Goal: Task Accomplishment & Management: Use online tool/utility

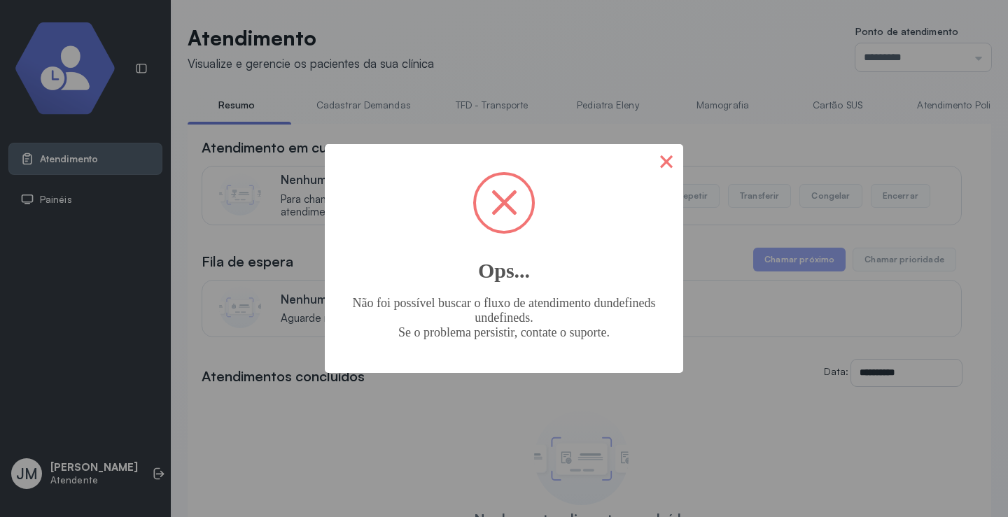
click at [661, 160] on button "×" at bounding box center [667, 161] width 34 height 34
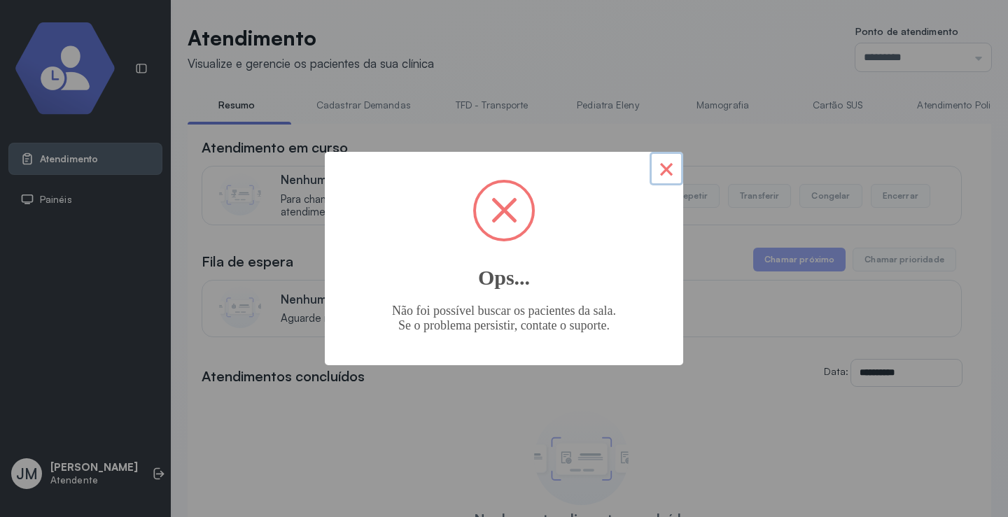
click at [673, 173] on button "×" at bounding box center [667, 169] width 34 height 34
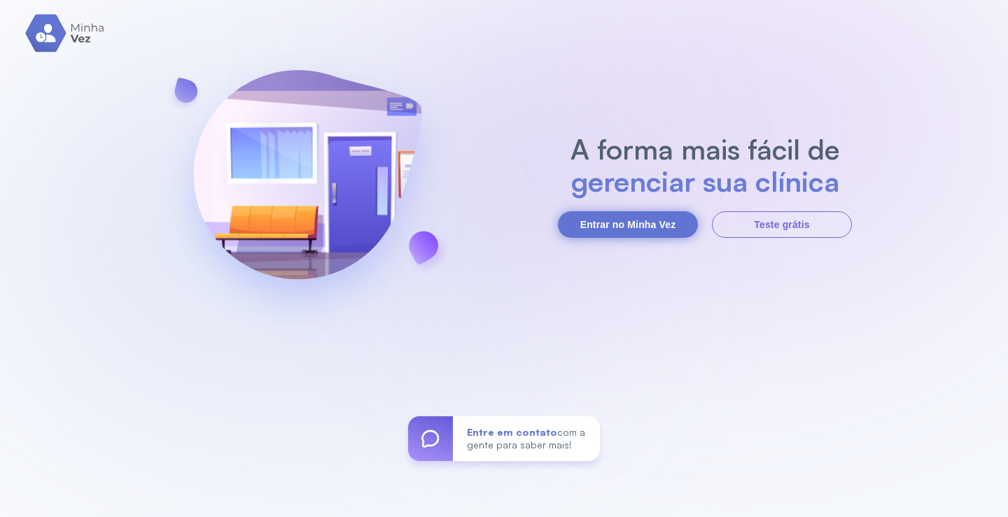
click at [622, 222] on button "Entrar no Minha Vez" at bounding box center [628, 224] width 140 height 27
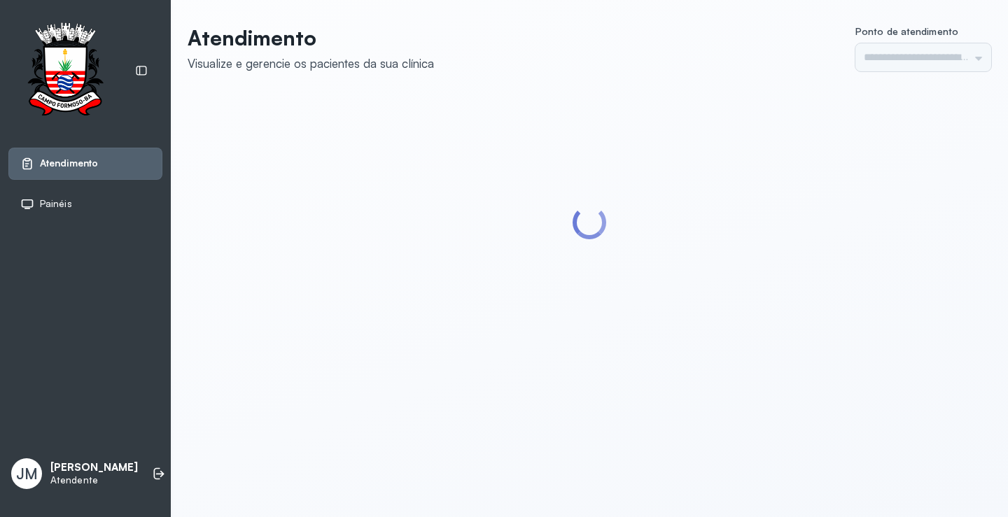
type input "*********"
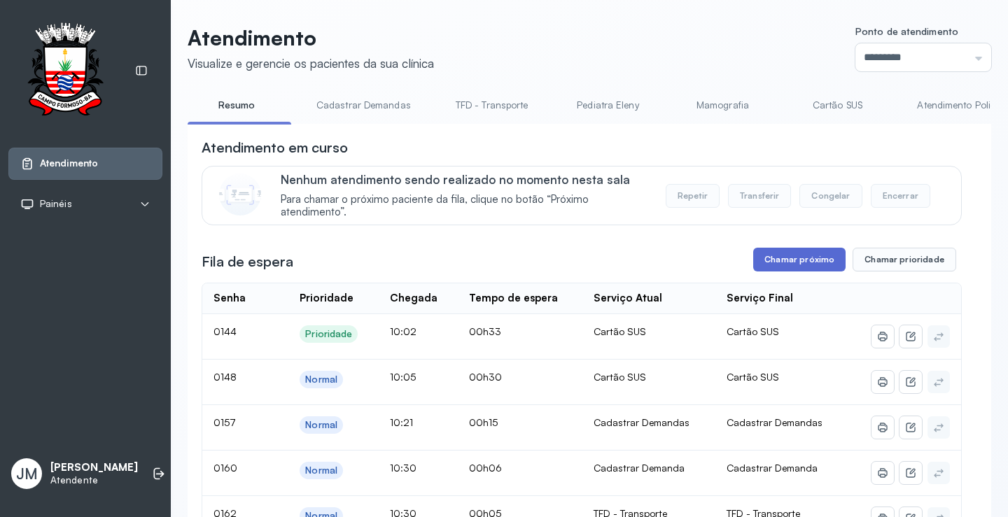
click at [801, 258] on button "Chamar próximo" at bounding box center [799, 260] width 92 height 24
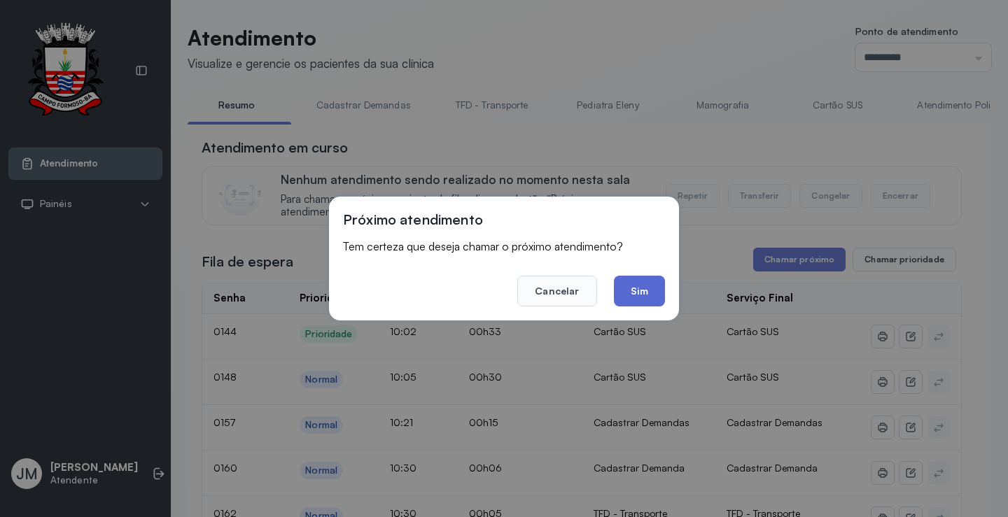
click at [647, 282] on button "Sim" at bounding box center [639, 291] width 51 height 31
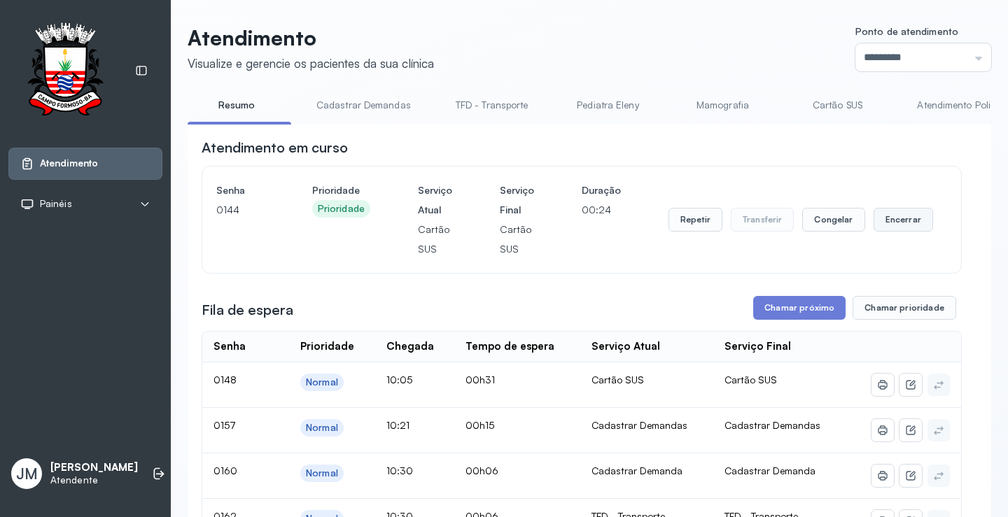
click at [894, 214] on button "Encerrar" at bounding box center [904, 220] width 60 height 24
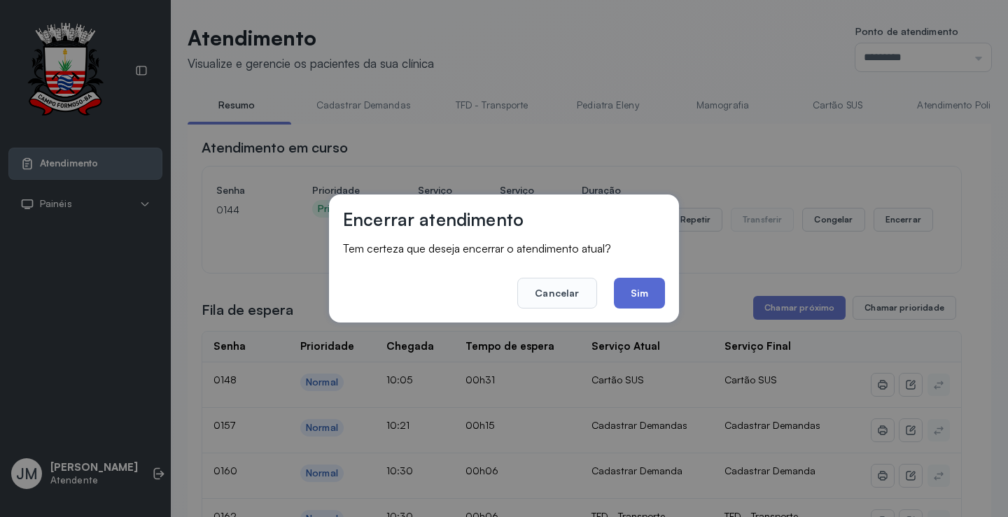
click at [639, 289] on button "Sim" at bounding box center [639, 293] width 51 height 31
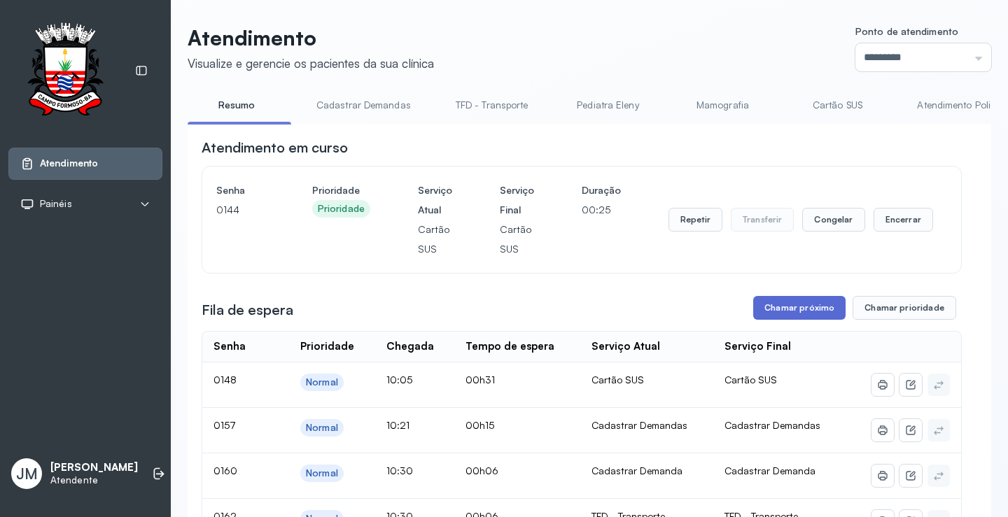
click at [768, 315] on button "Chamar próximo" at bounding box center [799, 308] width 92 height 24
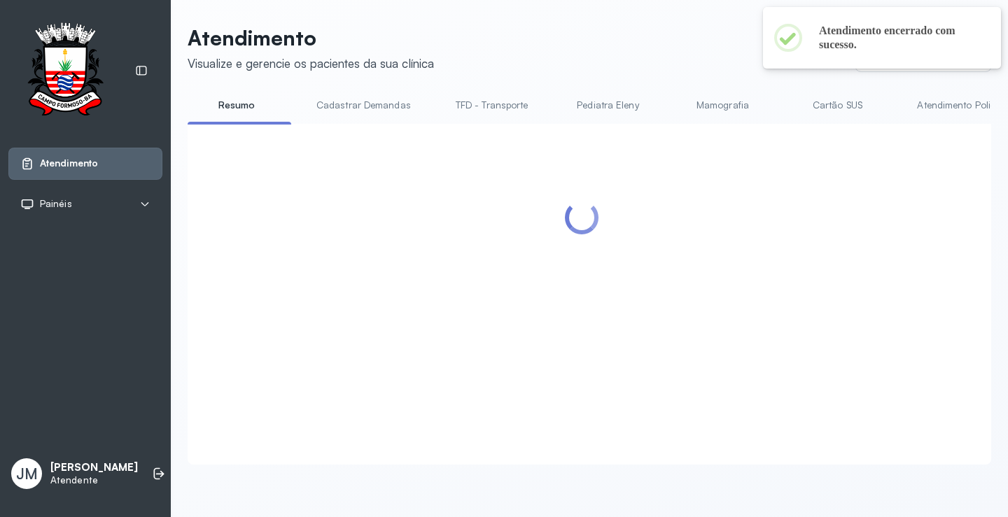
click at [655, 302] on div at bounding box center [582, 277] width 760 height 279
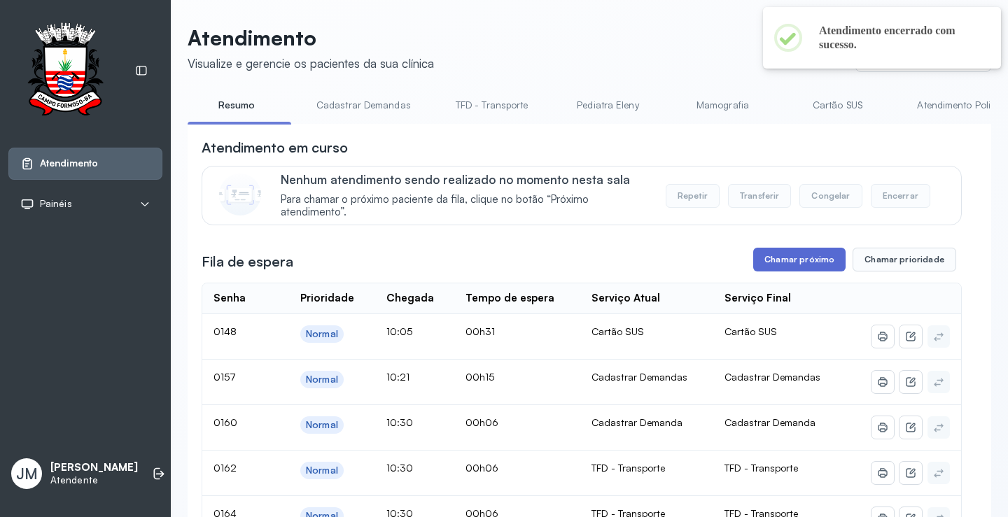
click at [780, 272] on button "Chamar próximo" at bounding box center [799, 260] width 92 height 24
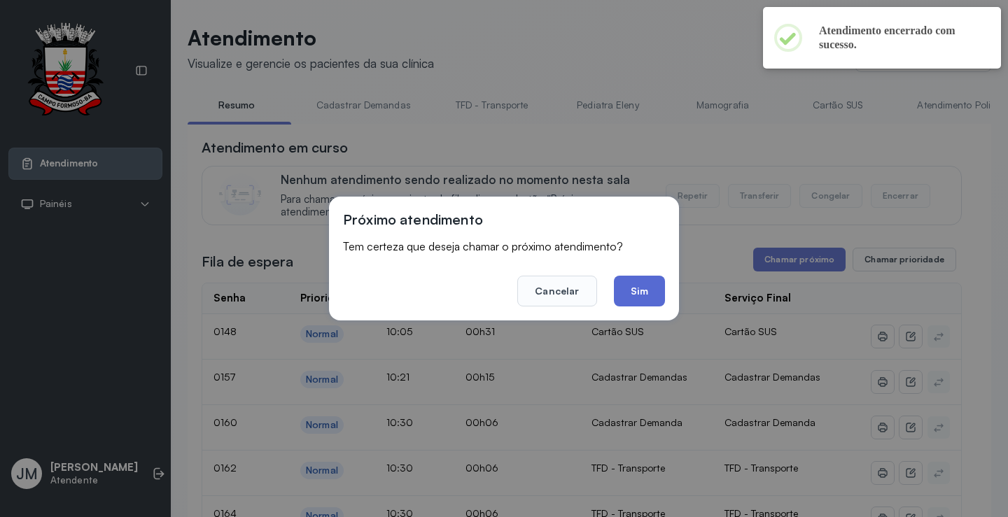
click at [655, 292] on button "Sim" at bounding box center [639, 291] width 51 height 31
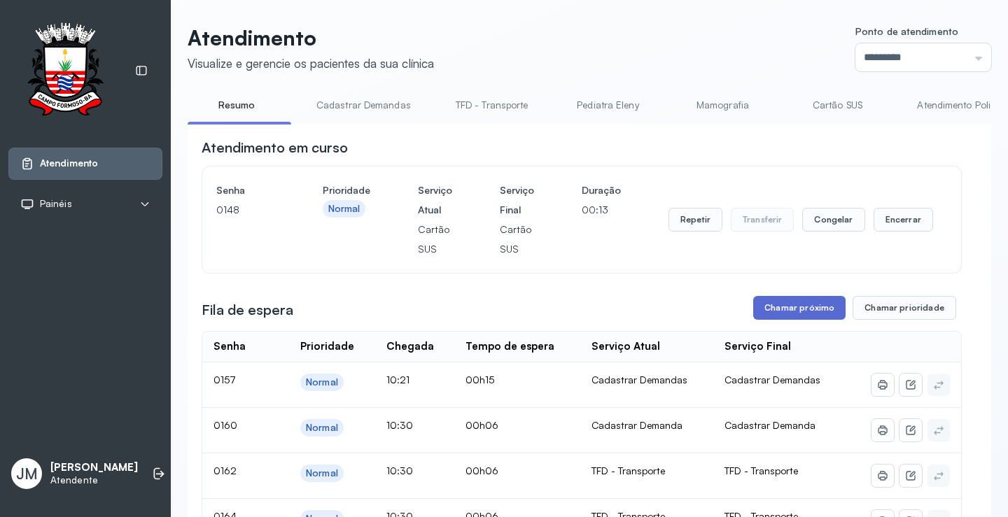
click at [805, 311] on button "Chamar próximo" at bounding box center [799, 308] width 92 height 24
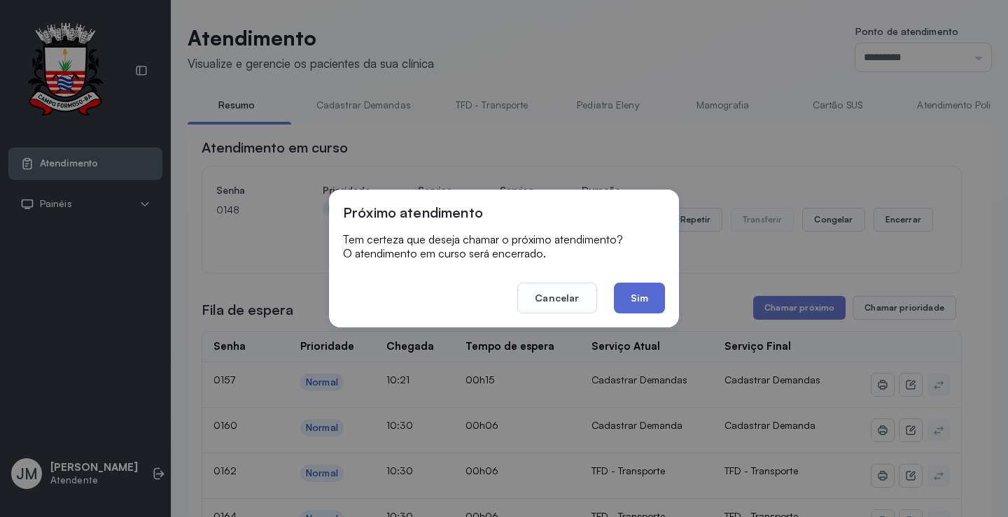
click at [645, 298] on button "Sim" at bounding box center [639, 298] width 51 height 31
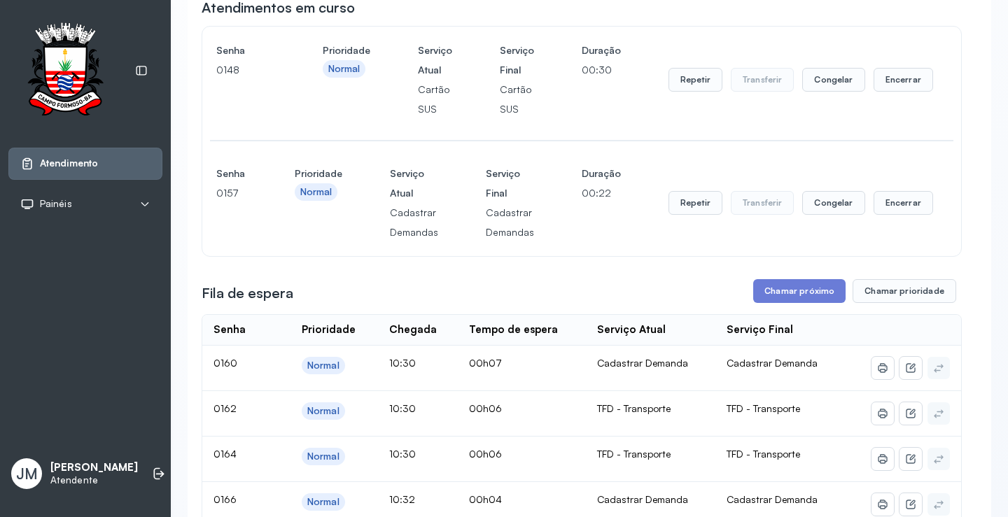
scroll to position [210, 0]
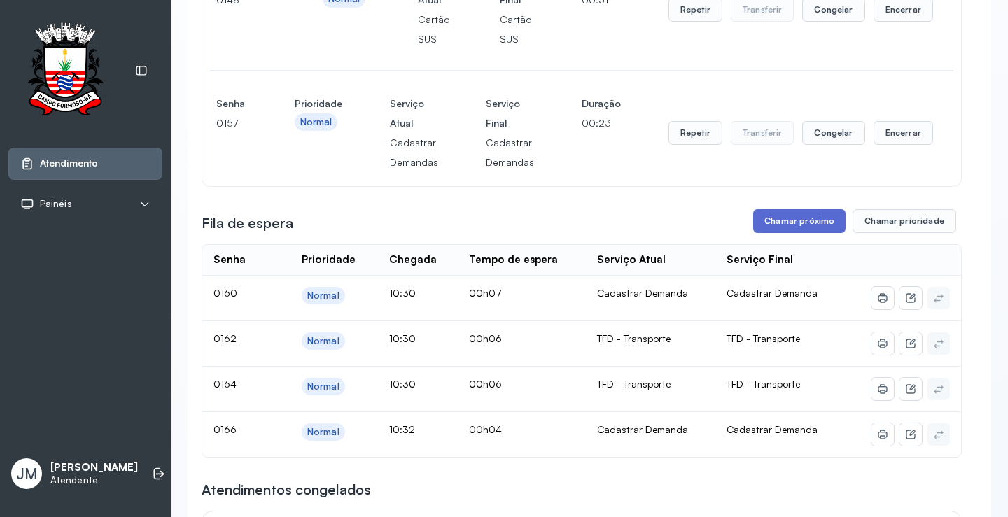
click at [810, 214] on button "Chamar próximo" at bounding box center [799, 221] width 92 height 24
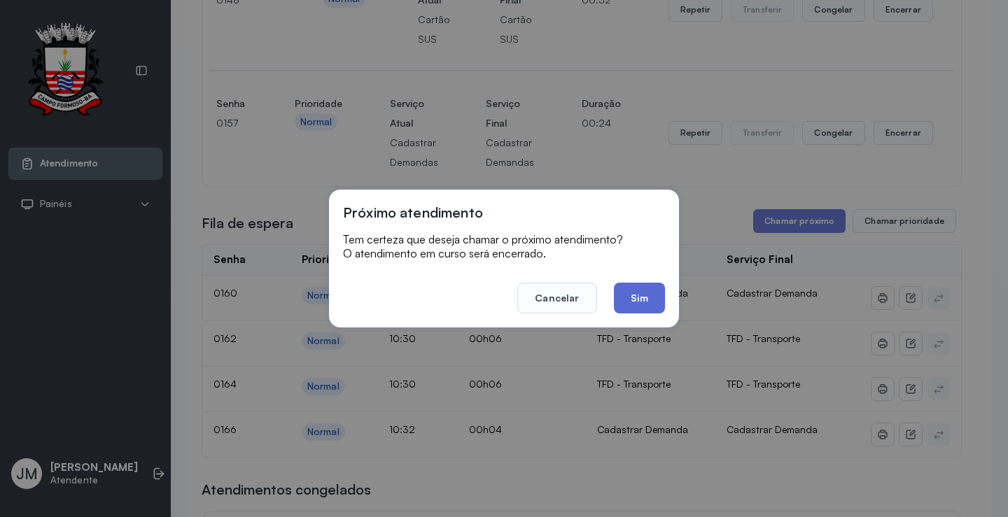
click at [639, 295] on button "Sim" at bounding box center [639, 298] width 51 height 31
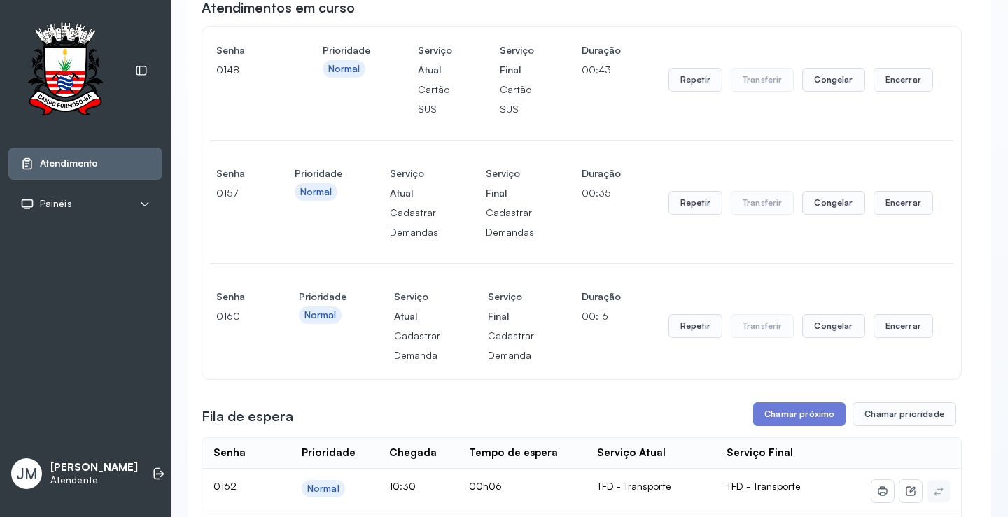
scroll to position [70, 0]
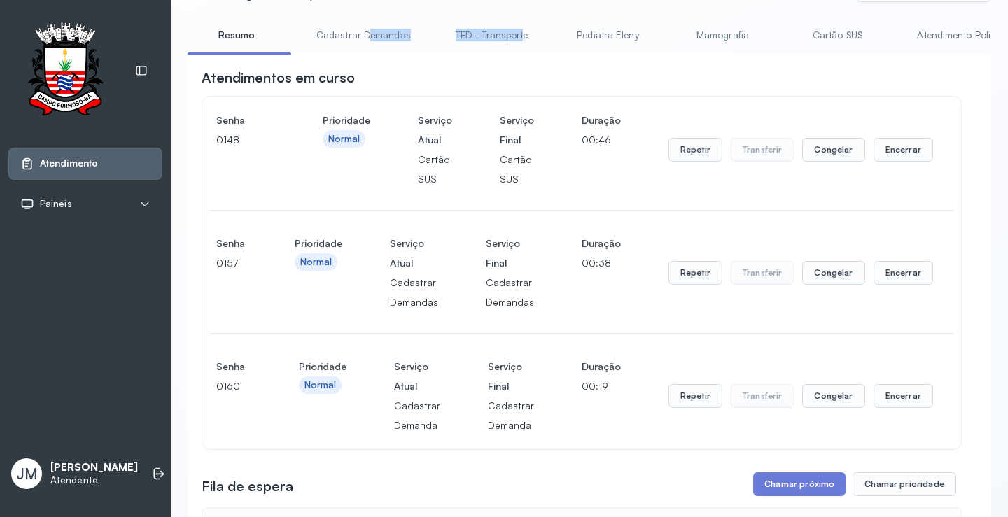
drag, startPoint x: 364, startPoint y: 54, endPoint x: 517, endPoint y: 55, distance: 152.6
click at [517, 55] on div "Resumo Cadastrar Demandas TFD - Transporte Pediatra Eleny Mamografia Cartão SUS…" at bounding box center [590, 40] width 804 height 32
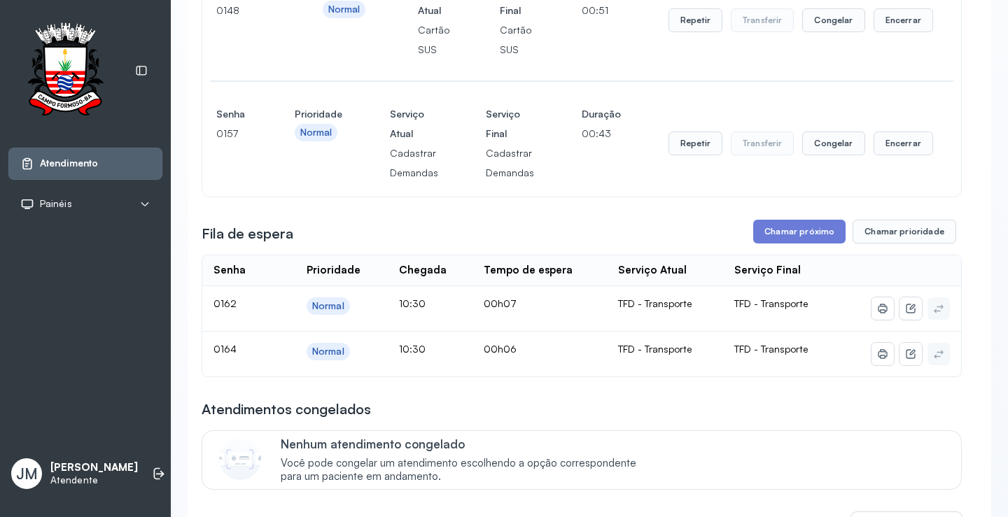
scroll to position [0, 0]
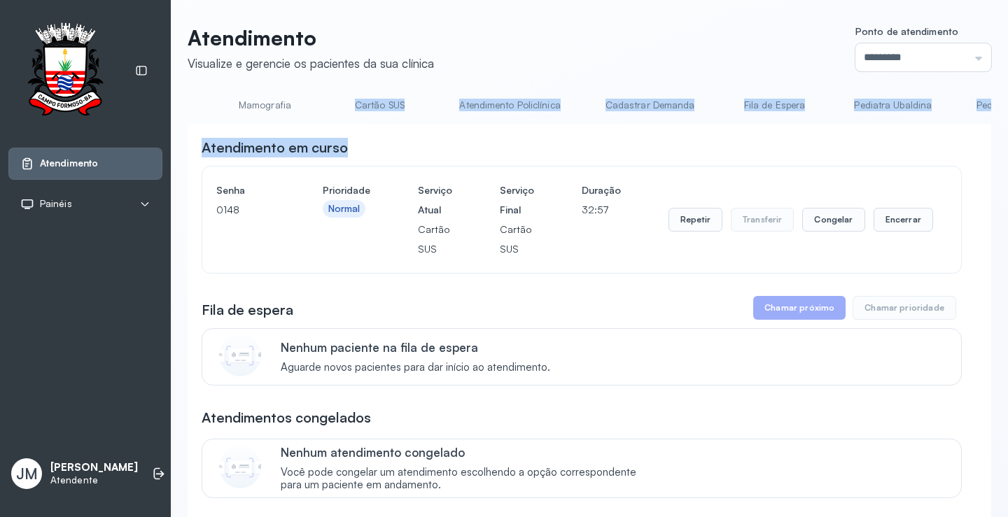
drag, startPoint x: 380, startPoint y: 130, endPoint x: 353, endPoint y: 127, distance: 27.4
click at [353, 127] on div "**********" at bounding box center [590, 488] width 804 height 789
click at [374, 134] on div "**********" at bounding box center [590, 503] width 804 height 758
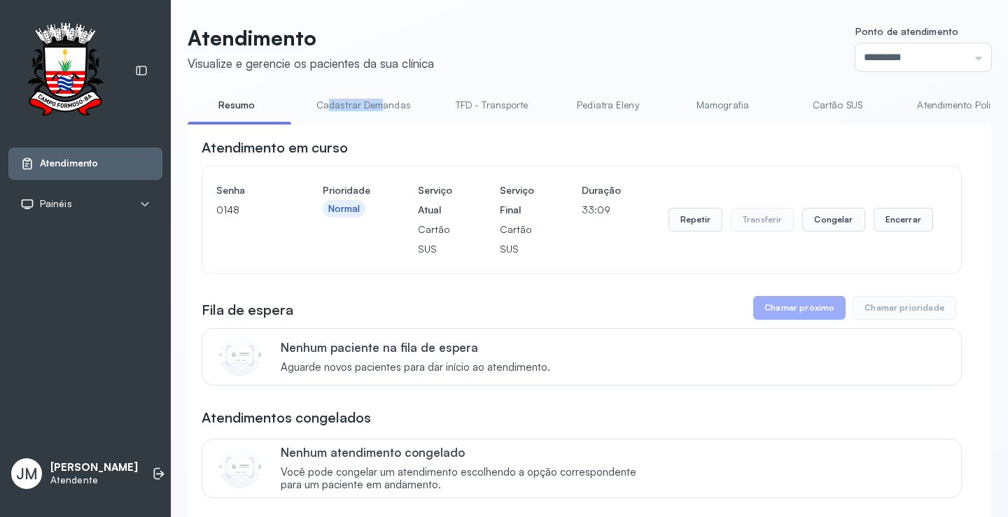
drag, startPoint x: 330, startPoint y: 123, endPoint x: 379, endPoint y: 127, distance: 49.2
click at [379, 125] on div "Resumo Cadastrar Demandas TFD - Transporte Pediatra Eleny Mamografia Cartão SUS…" at bounding box center [590, 110] width 804 height 32
click at [373, 141] on div "**********" at bounding box center [590, 503] width 804 height 758
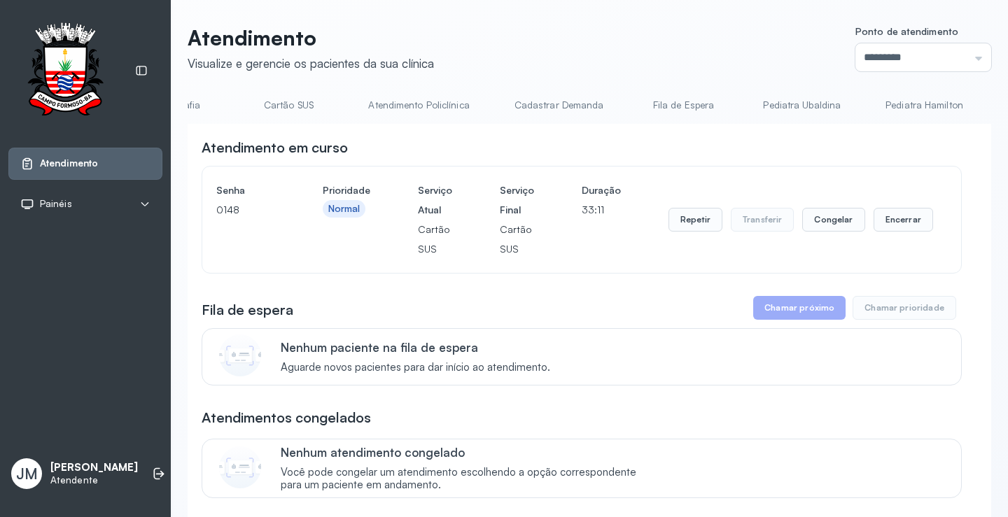
scroll to position [0, 564]
click at [496, 133] on div "**********" at bounding box center [590, 503] width 804 height 758
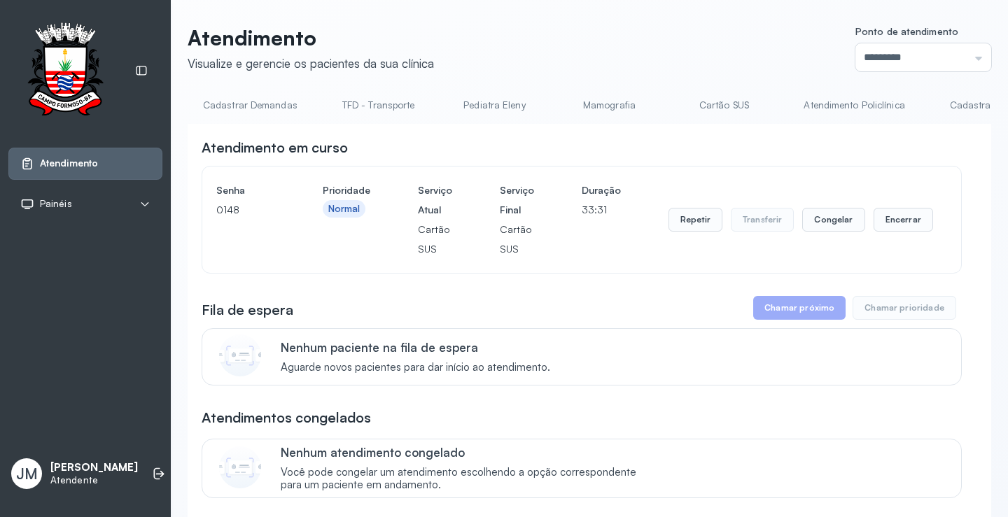
scroll to position [0, 114]
click at [392, 106] on link "TFD - Transporte" at bounding box center [378, 105] width 101 height 23
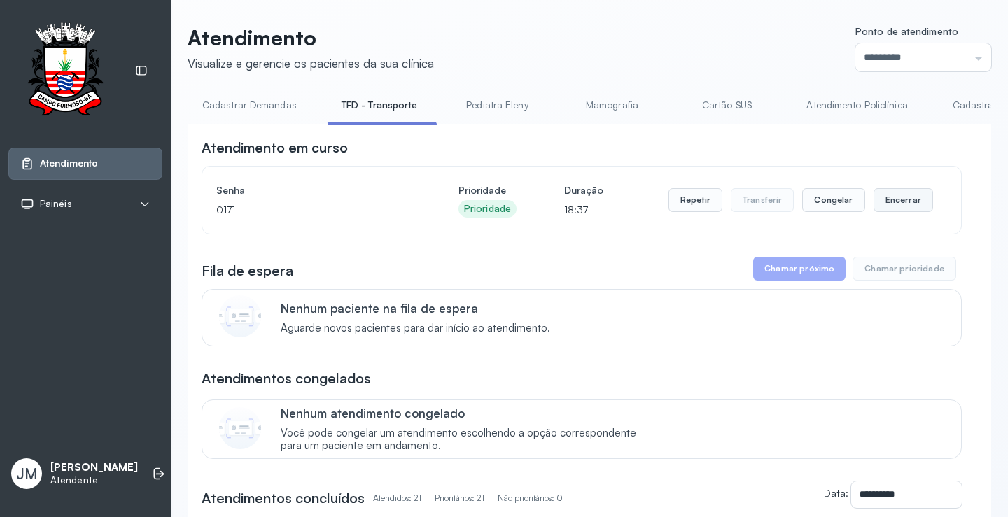
click at [905, 207] on button "Encerrar" at bounding box center [904, 200] width 60 height 24
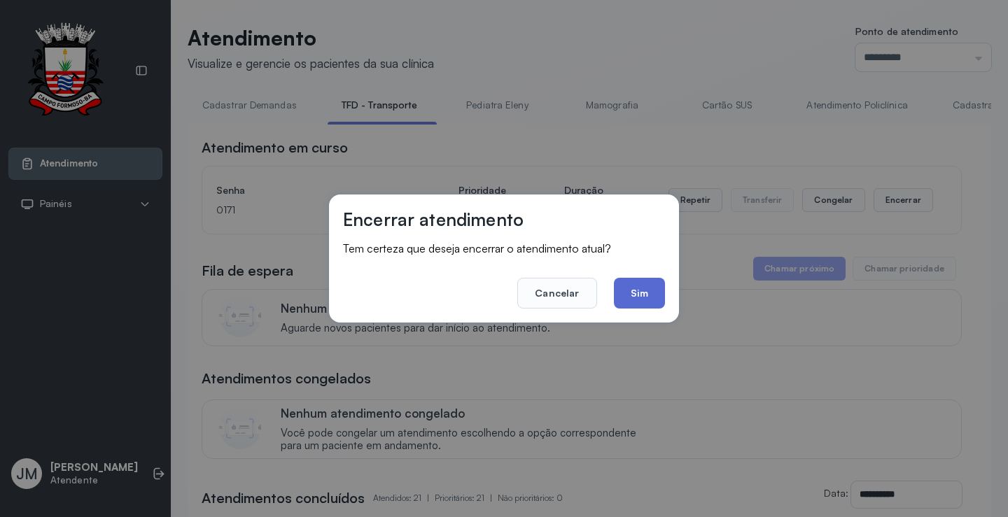
click at [655, 300] on button "Sim" at bounding box center [639, 293] width 51 height 31
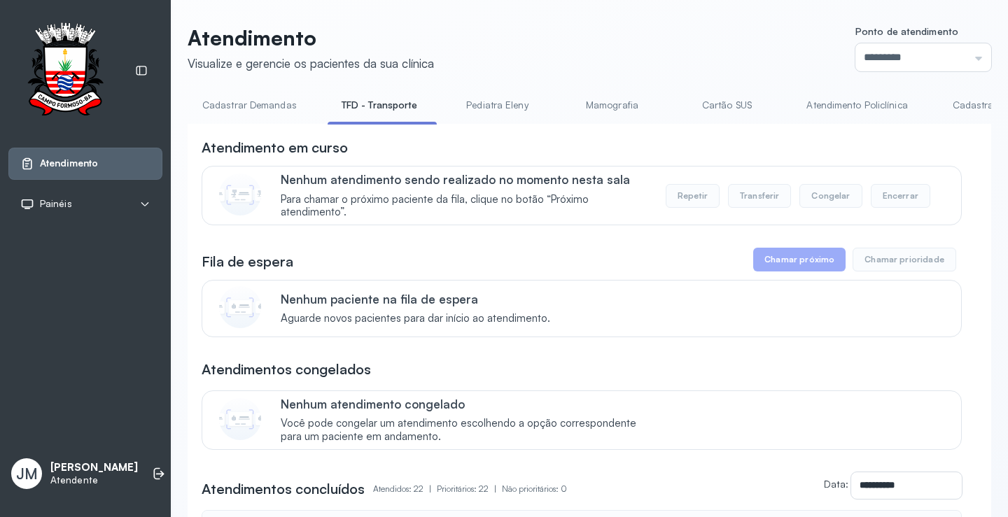
click at [254, 99] on link "Cadastrar Demandas" at bounding box center [249, 105] width 123 height 23
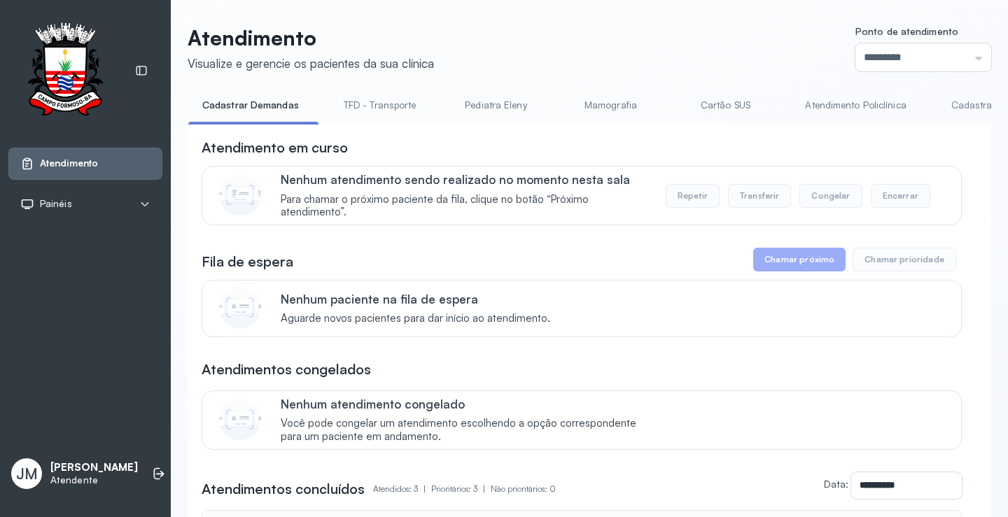
click at [400, 106] on link "TFD - Transporte" at bounding box center [380, 105] width 101 height 23
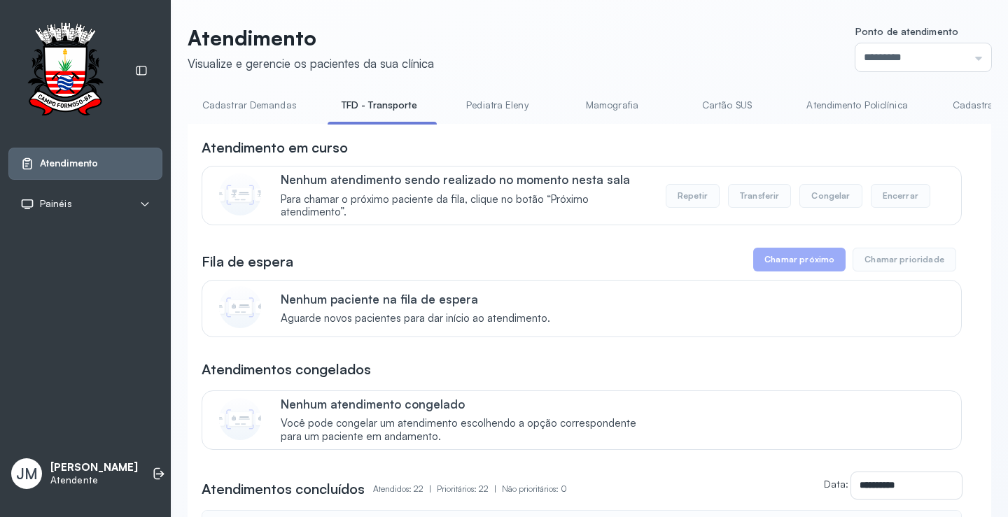
scroll to position [0, 0]
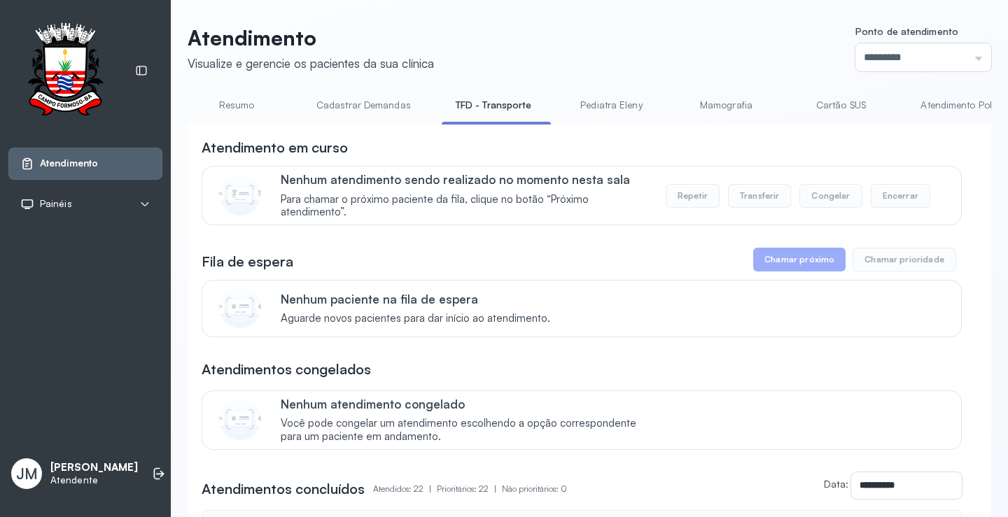
click at [235, 105] on link "Resumo" at bounding box center [237, 105] width 98 height 23
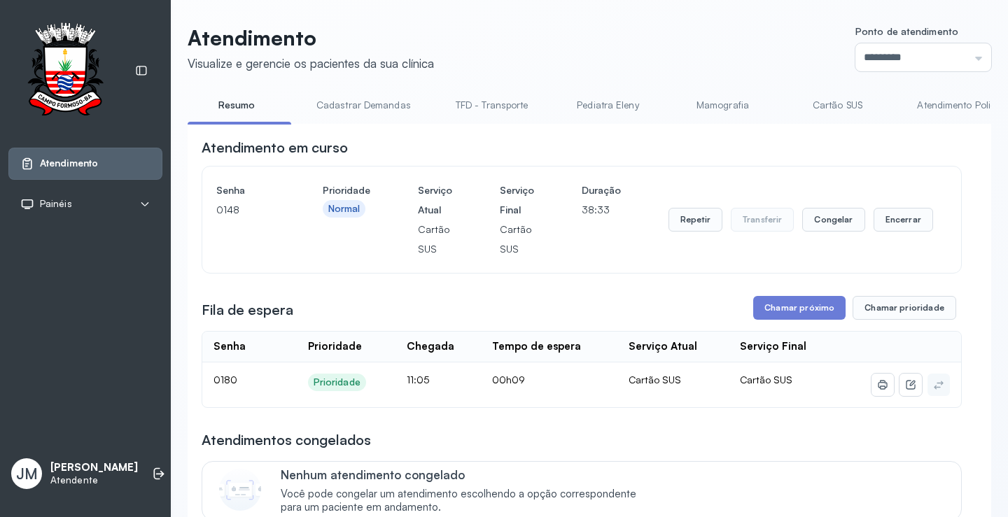
click at [497, 104] on link "TFD - Transporte" at bounding box center [492, 105] width 101 height 23
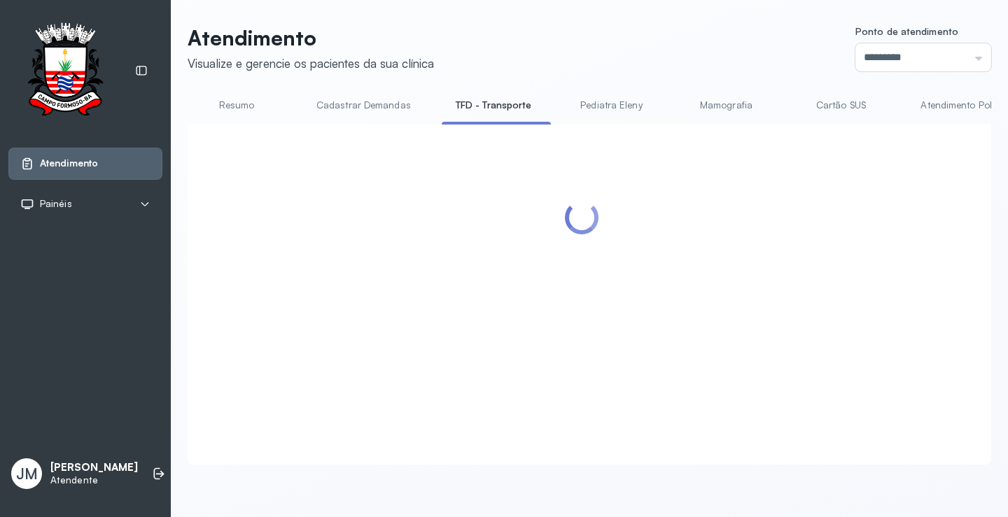
click at [238, 106] on link "Resumo" at bounding box center [237, 105] width 98 height 23
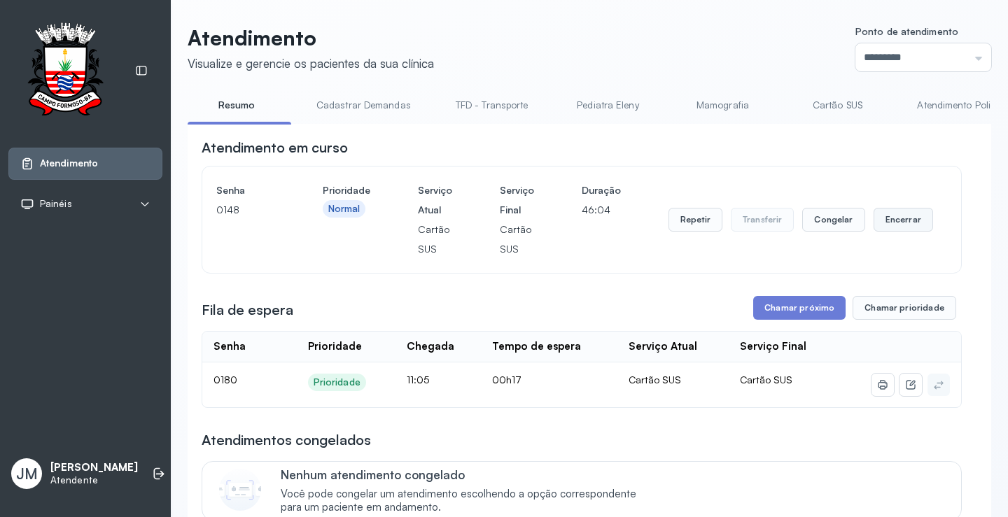
click at [892, 220] on button "Encerrar" at bounding box center [904, 220] width 60 height 24
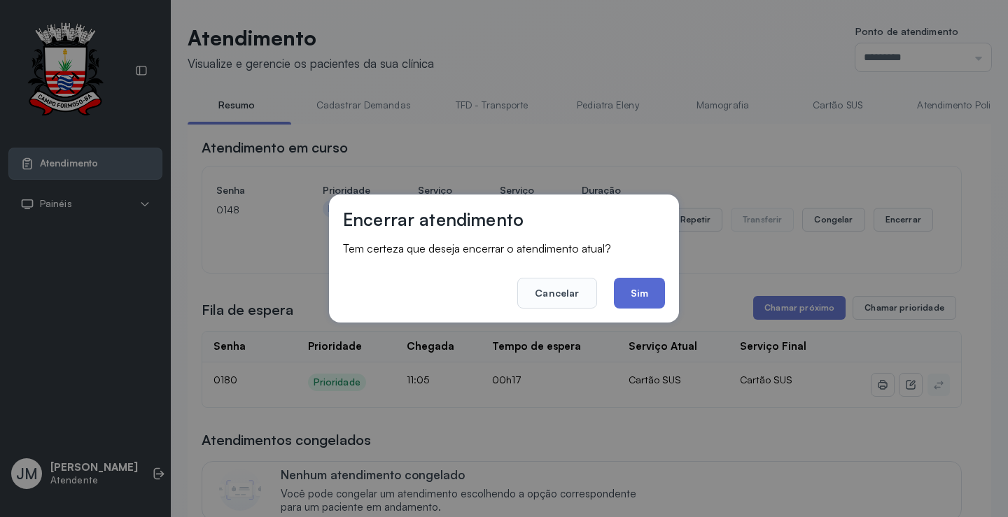
click at [622, 289] on button "Sim" at bounding box center [639, 293] width 51 height 31
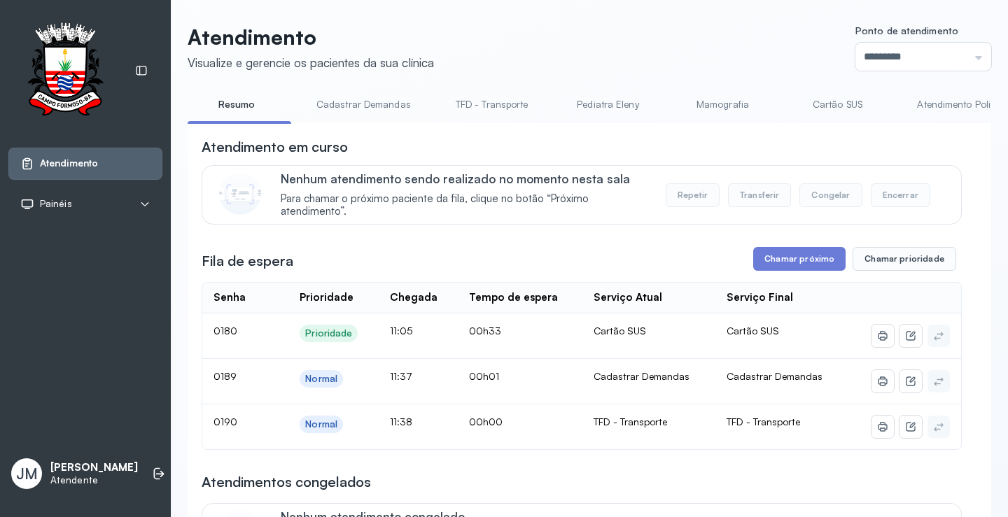
scroll to position [70, 0]
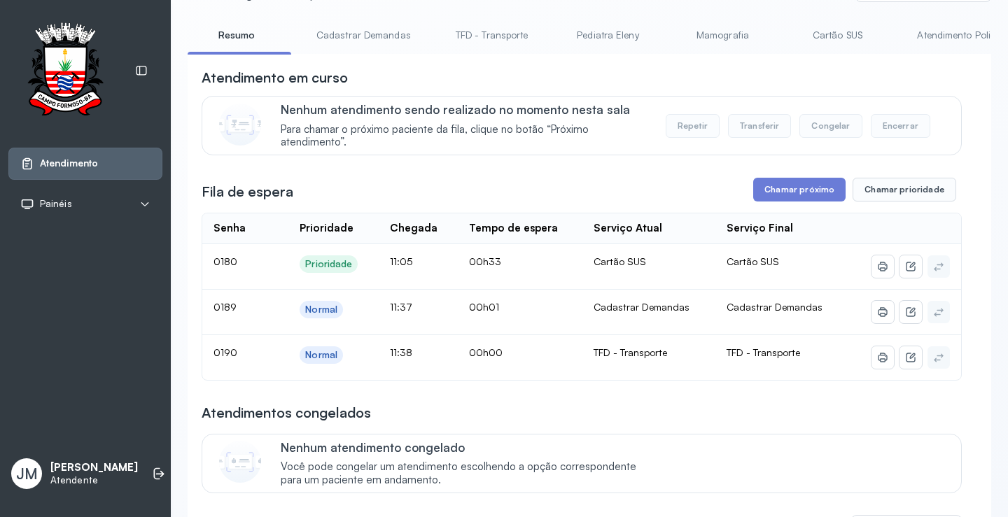
click at [488, 104] on div "Nenhum atendimento sendo realizado no momento nesta sala Para chamar o próximo …" at bounding box center [582, 126] width 760 height 60
click at [493, 32] on link "TFD - Transporte" at bounding box center [492, 35] width 101 height 23
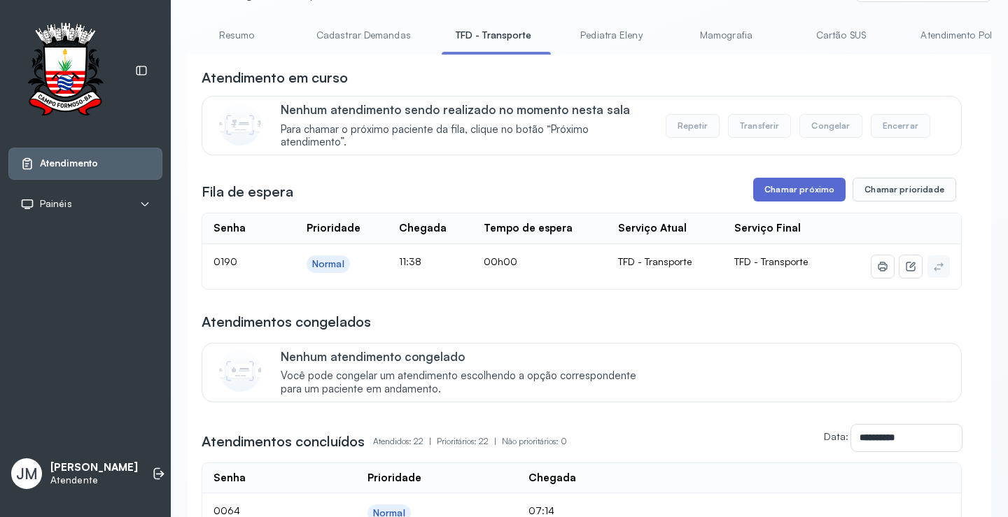
click at [794, 190] on button "Chamar próximo" at bounding box center [799, 190] width 92 height 24
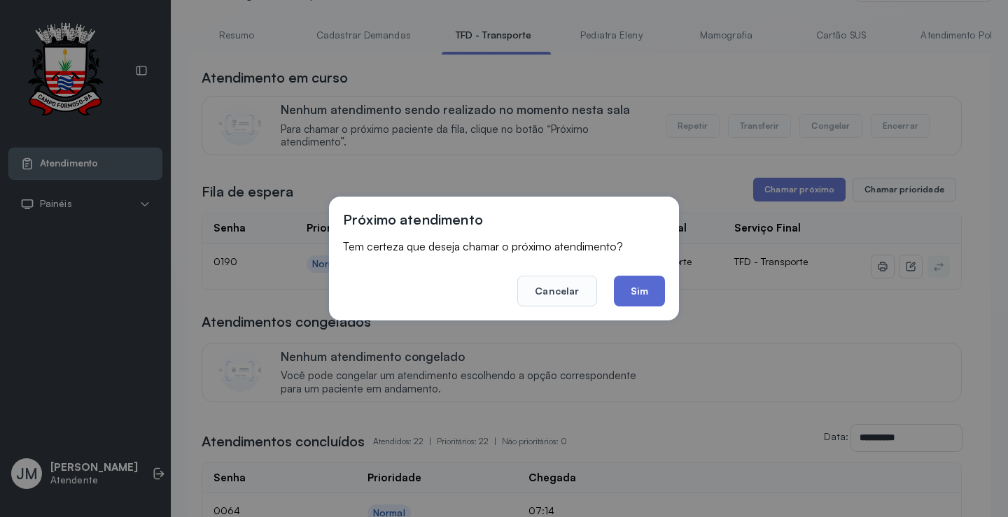
click at [652, 285] on button "Sim" at bounding box center [639, 291] width 51 height 31
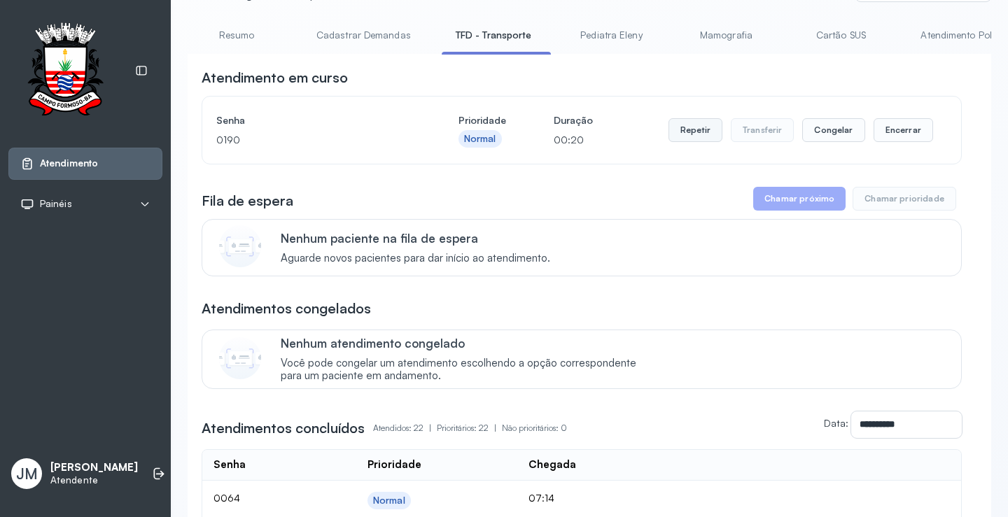
click at [689, 137] on button "Repetir" at bounding box center [696, 130] width 54 height 24
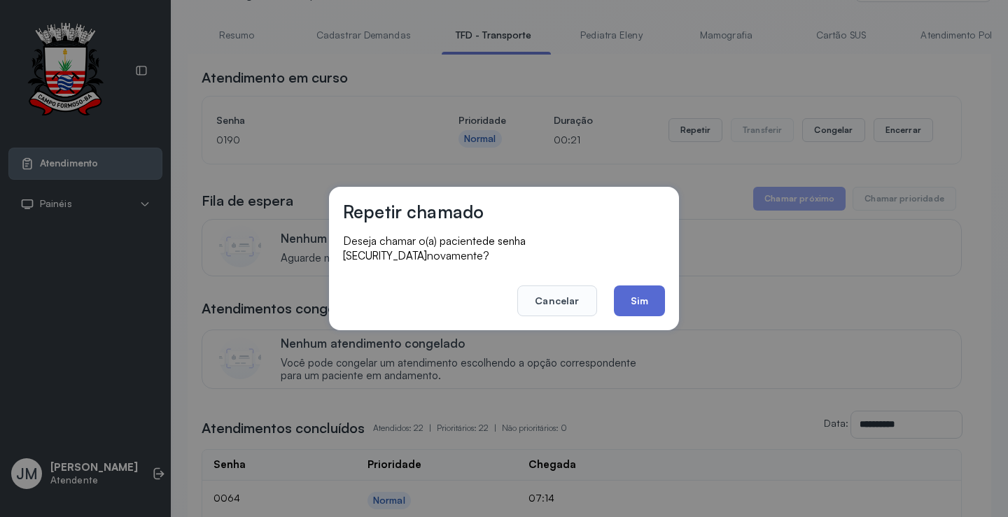
click at [637, 291] on button "Sim" at bounding box center [639, 301] width 51 height 31
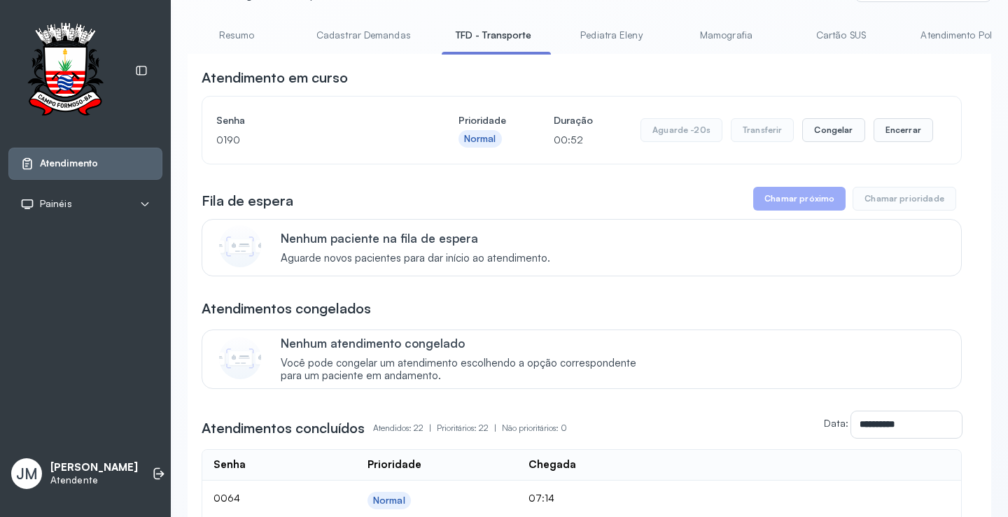
click at [668, 158] on div "Senha 0190 Prioridade Normal Duração 00:52 Aguarde -20s Transferir Congelar Enc…" at bounding box center [581, 130] width 759 height 67
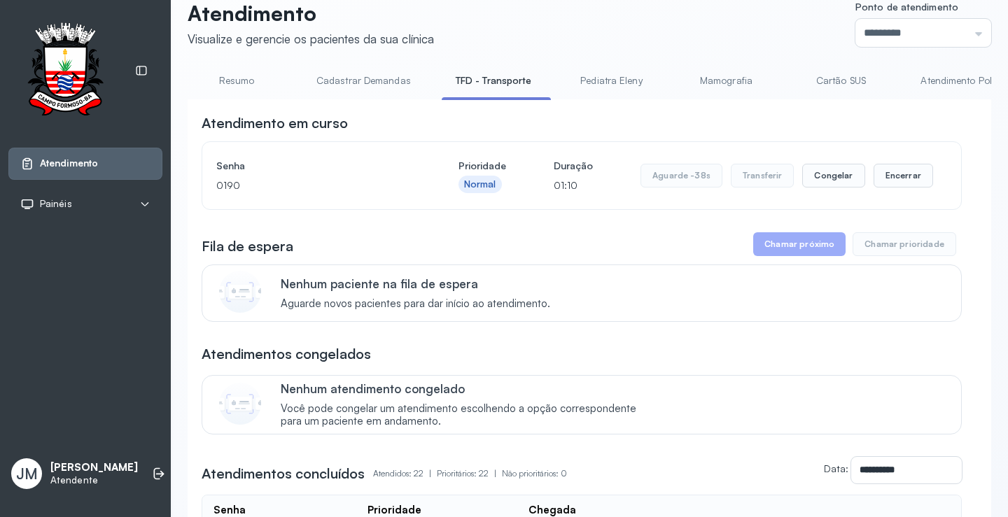
scroll to position [0, 0]
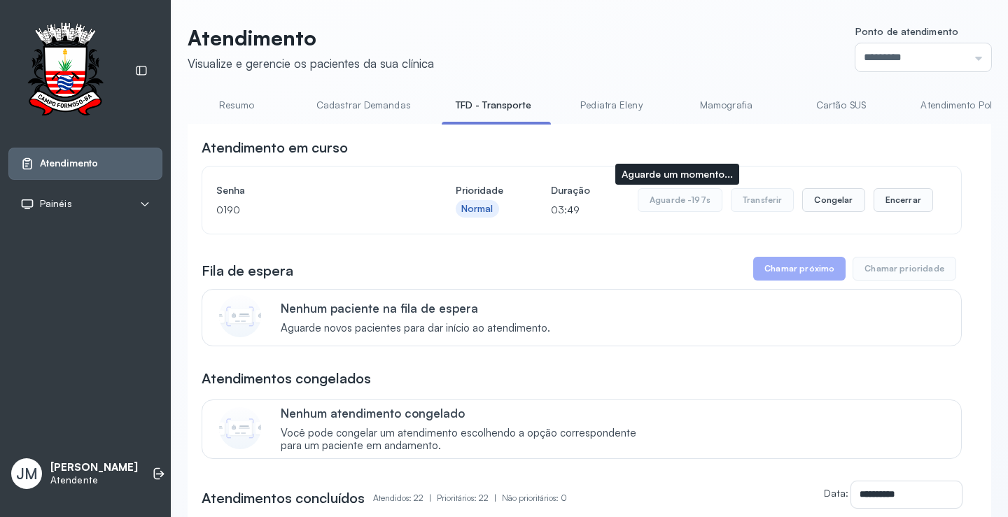
click at [695, 212] on button "Aguarde -197s" at bounding box center [680, 200] width 85 height 24
click at [695, 205] on button "Aguarde -197s" at bounding box center [680, 200] width 85 height 24
click at [757, 231] on div "Senha 0190 Prioridade Normal Duração 03:50 Aguarde -198s Transferir Congelar En…" at bounding box center [581, 200] width 759 height 67
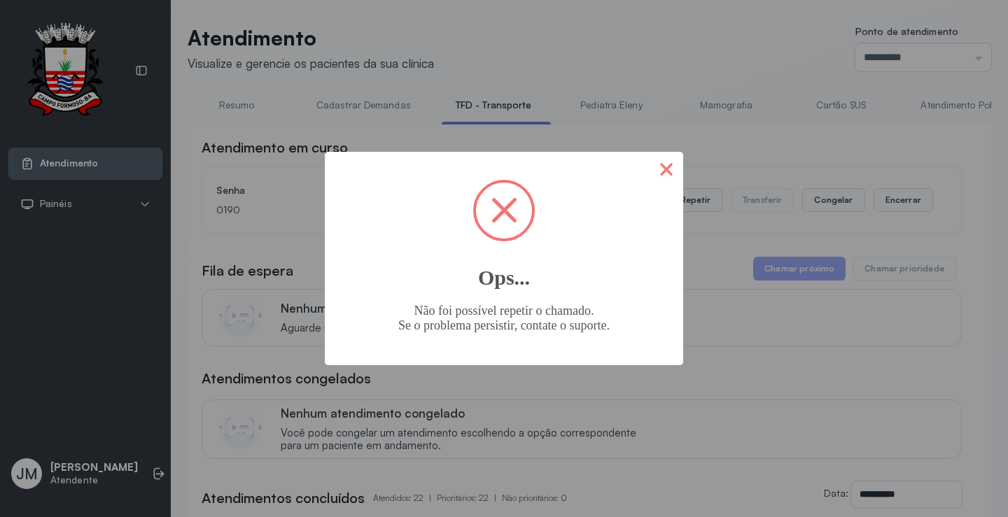
click at [665, 164] on button "×" at bounding box center [667, 169] width 34 height 34
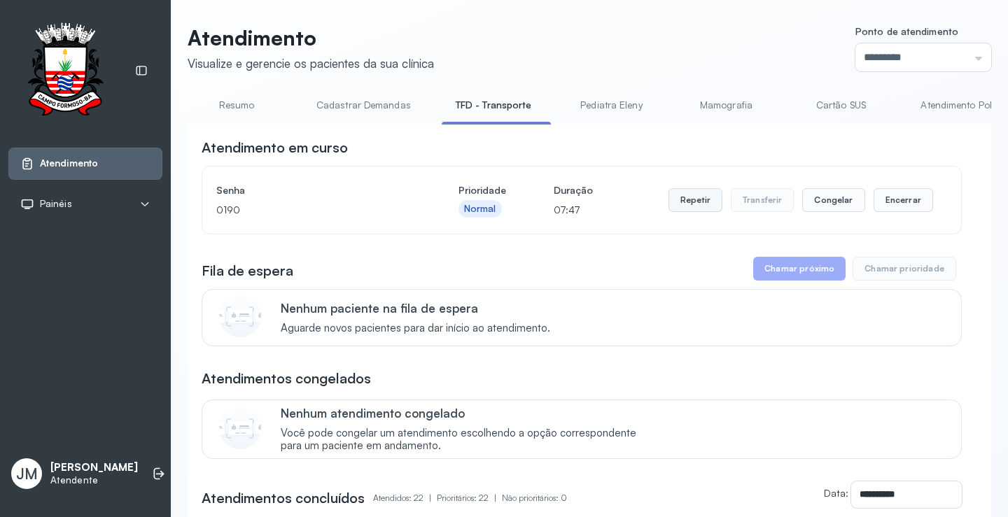
click at [691, 205] on button "Repetir" at bounding box center [696, 200] width 54 height 24
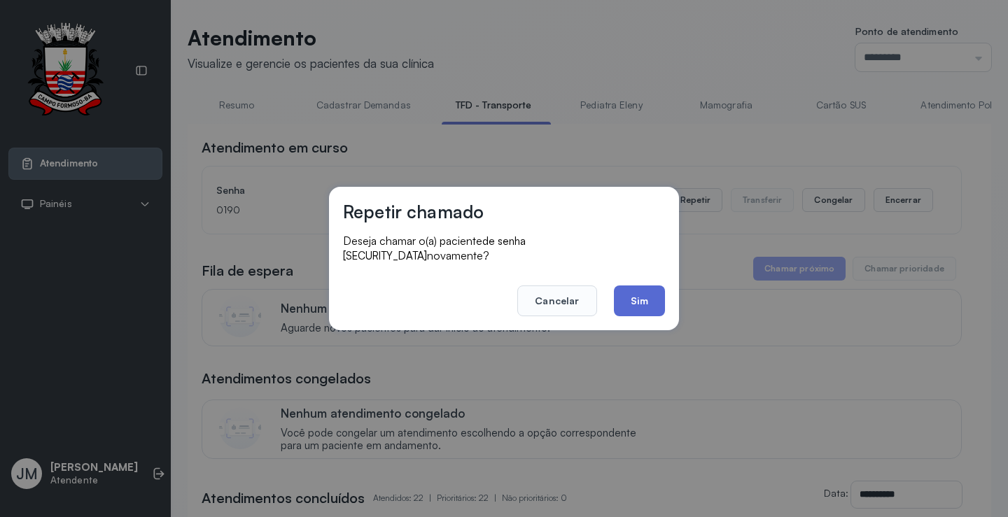
click at [631, 295] on button "Sim" at bounding box center [639, 301] width 51 height 31
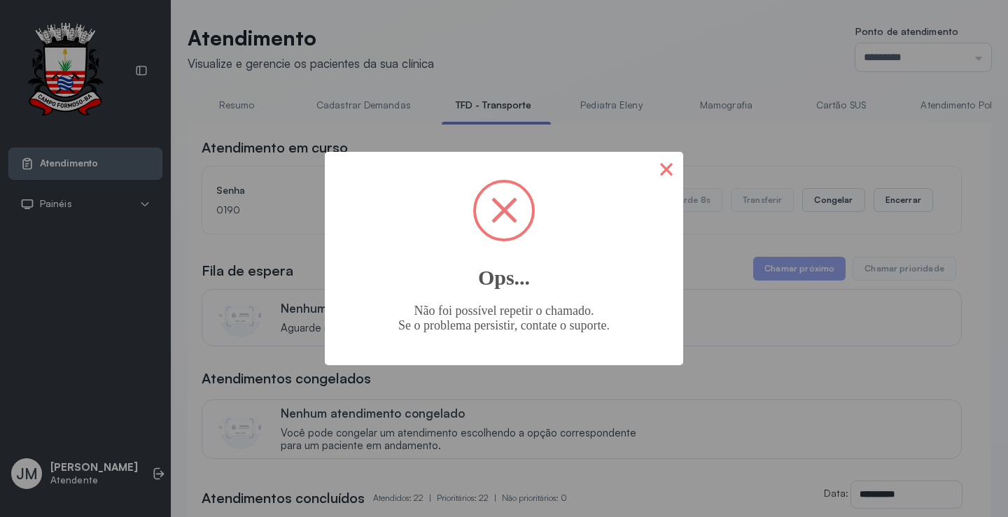
click at [663, 176] on button "×" at bounding box center [667, 169] width 34 height 34
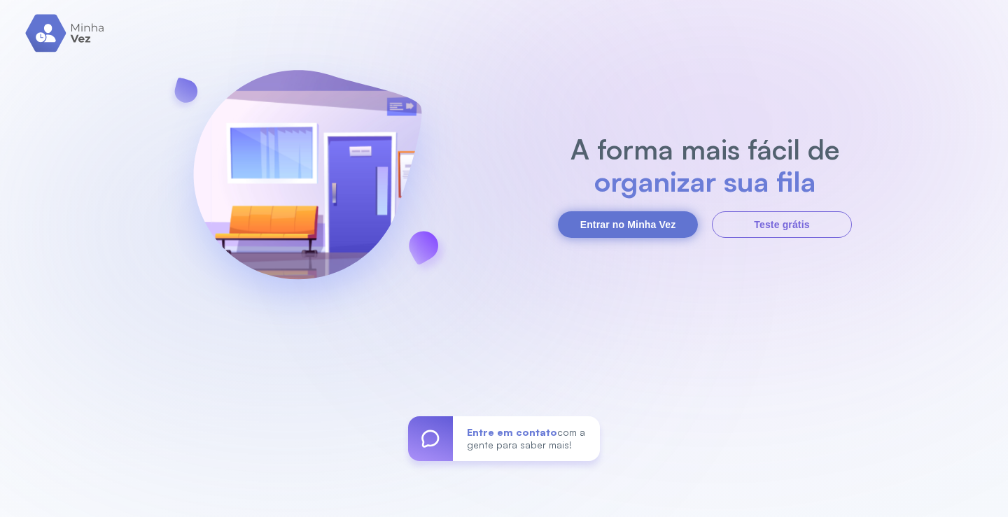
click at [629, 216] on button "Entrar no Minha Vez" at bounding box center [628, 224] width 140 height 27
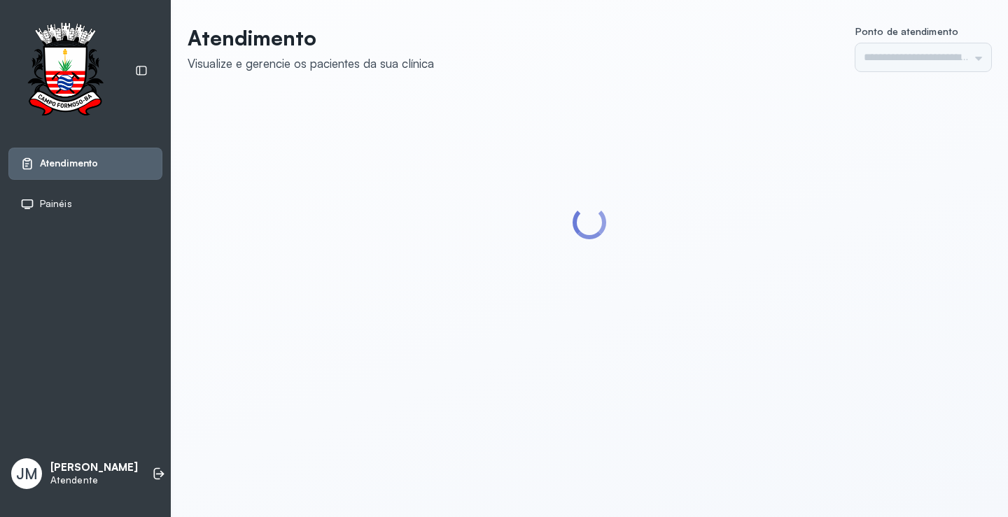
type input "*********"
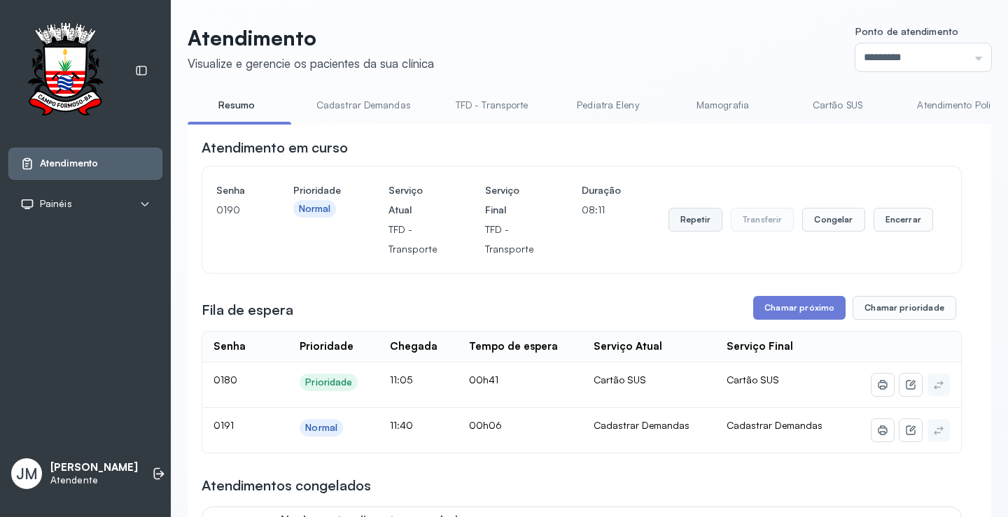
click at [710, 223] on button "Repetir" at bounding box center [696, 220] width 54 height 24
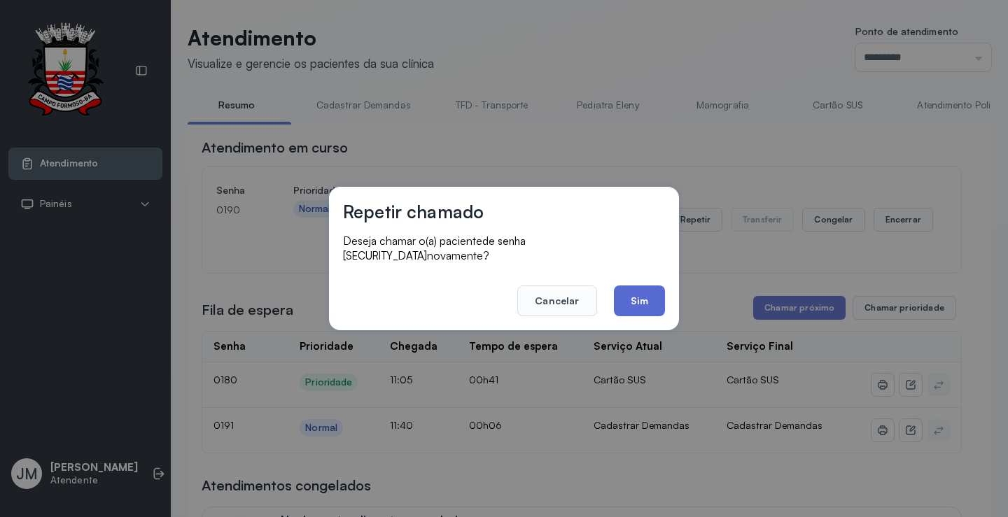
click at [622, 295] on button "Sim" at bounding box center [639, 301] width 51 height 31
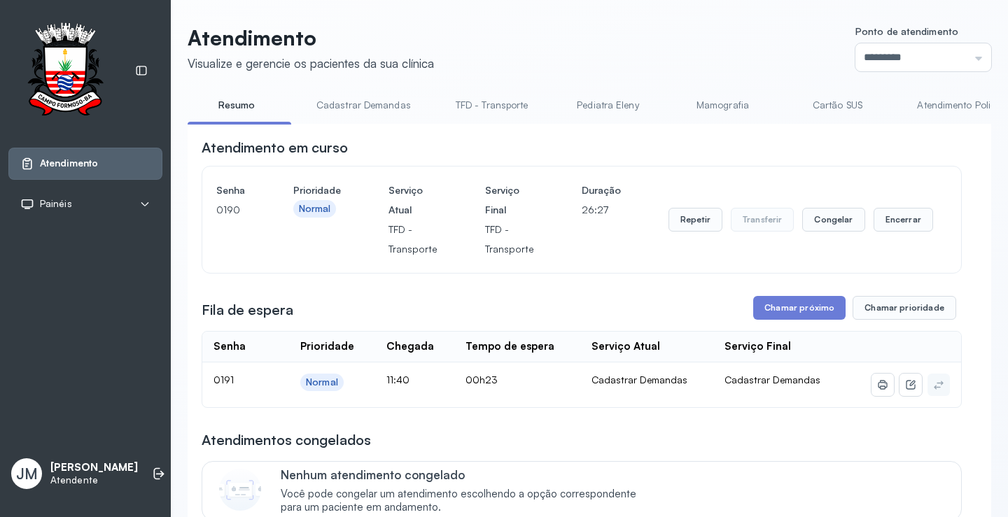
click at [491, 109] on link "TFD - Transporte" at bounding box center [492, 105] width 101 height 23
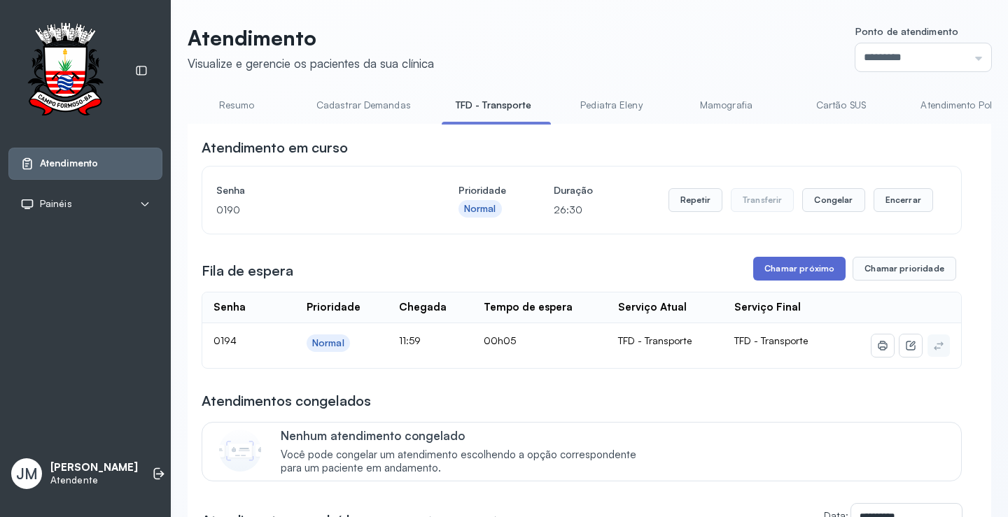
click at [795, 271] on button "Chamar próximo" at bounding box center [799, 269] width 92 height 24
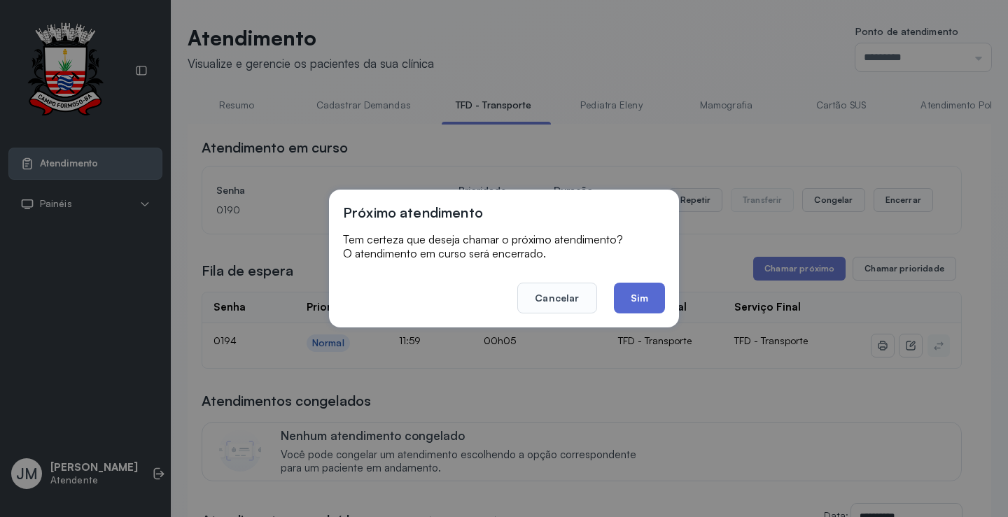
click at [653, 302] on button "Sim" at bounding box center [639, 298] width 51 height 31
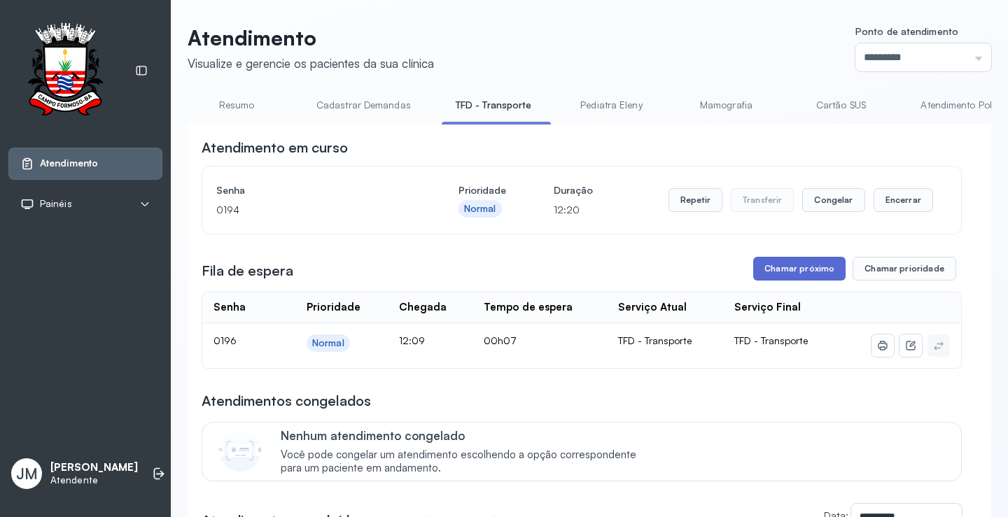
click at [783, 271] on button "Chamar próximo" at bounding box center [799, 269] width 92 height 24
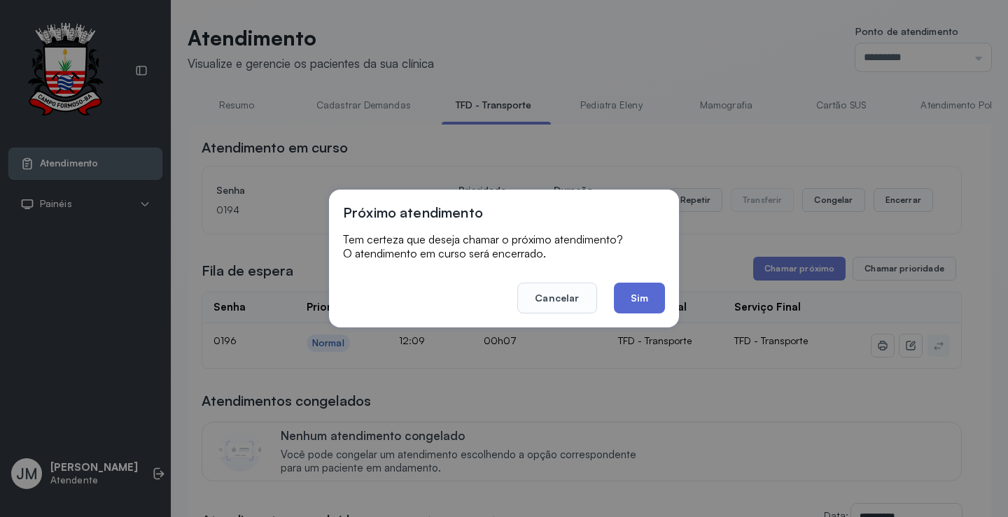
click at [650, 298] on button "Sim" at bounding box center [639, 298] width 51 height 31
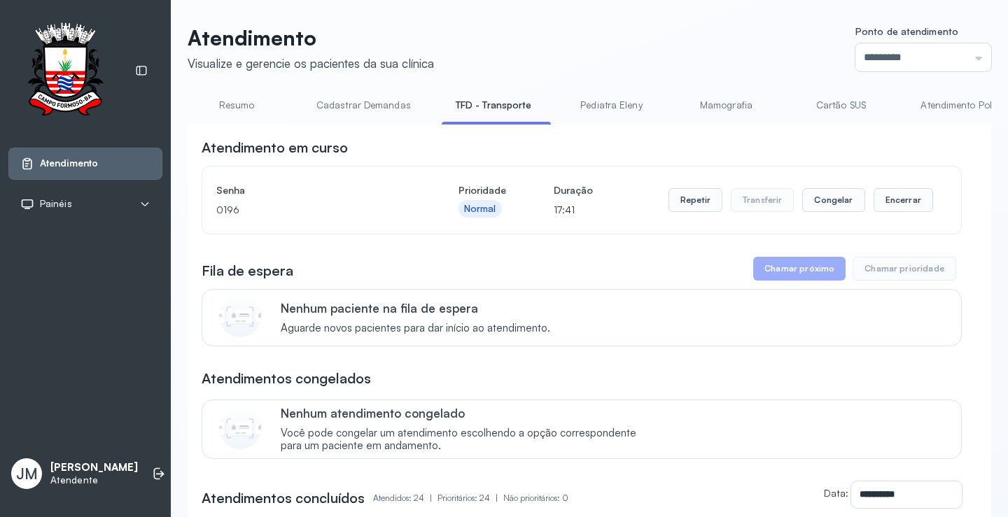
click at [230, 109] on link "Resumo" at bounding box center [237, 105] width 98 height 23
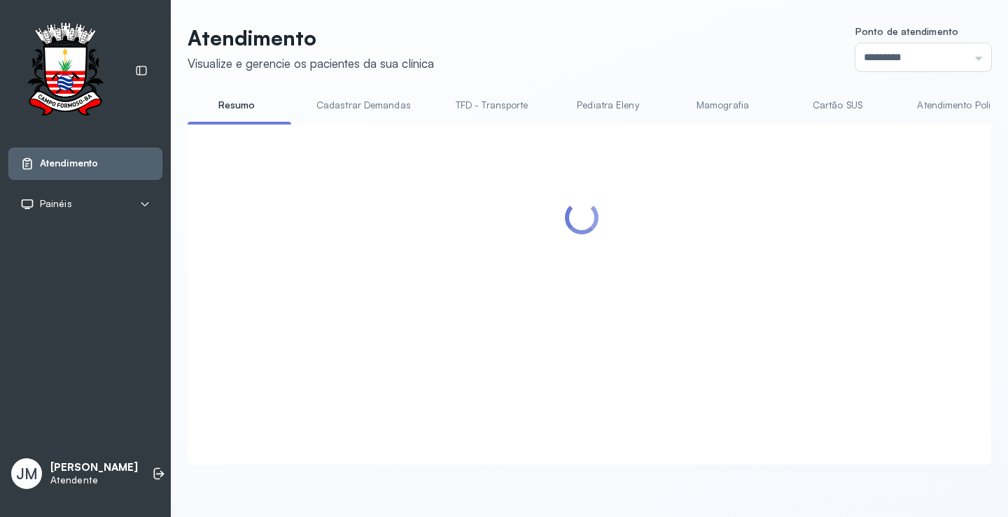
click at [494, 104] on link "TFD - Transporte" at bounding box center [492, 105] width 101 height 23
click at [471, 103] on link "TFD - Transporte" at bounding box center [494, 105] width 104 height 23
click at [557, 72] on div "Atendimento Visualize e gerencie os pacientes da sua clínica Ponto de atendimen…" at bounding box center [590, 245] width 804 height 440
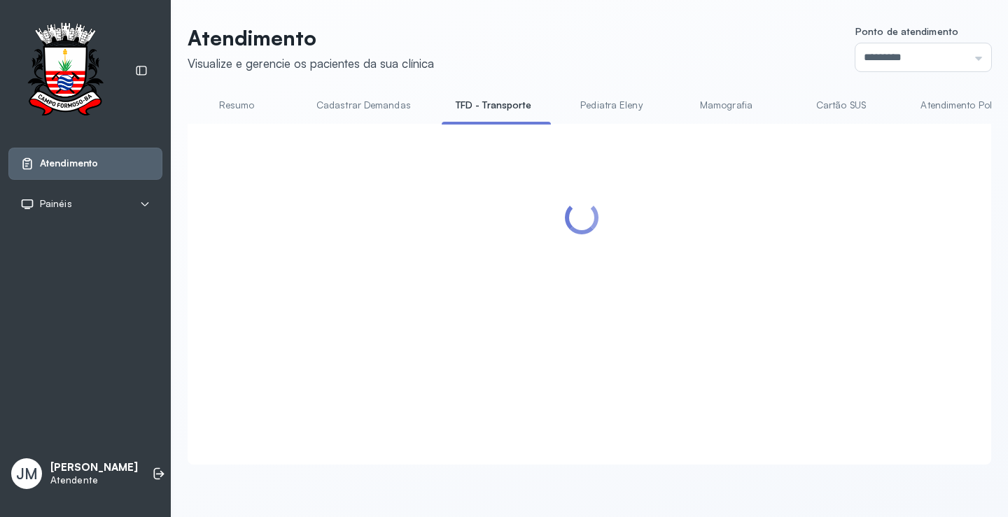
click at [235, 108] on link "Resumo" at bounding box center [237, 105] width 98 height 23
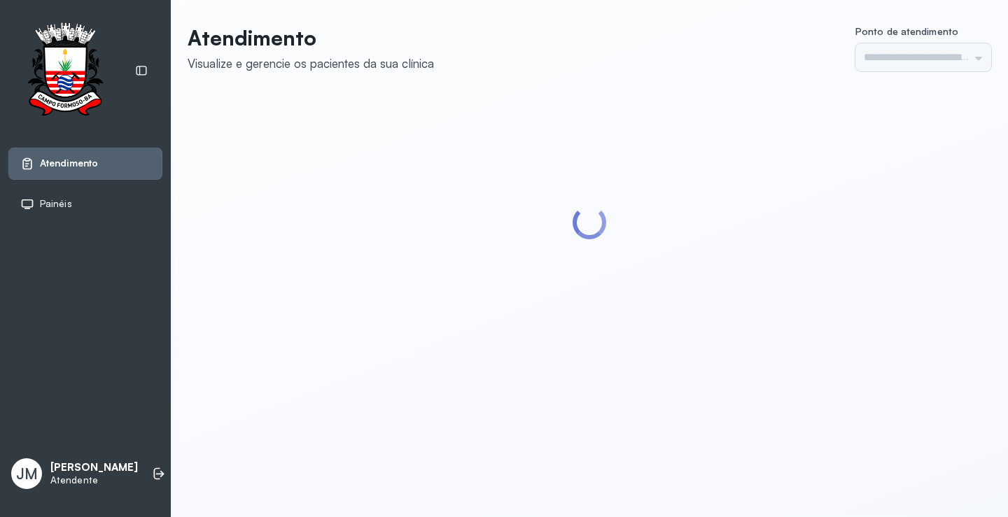
type input "*********"
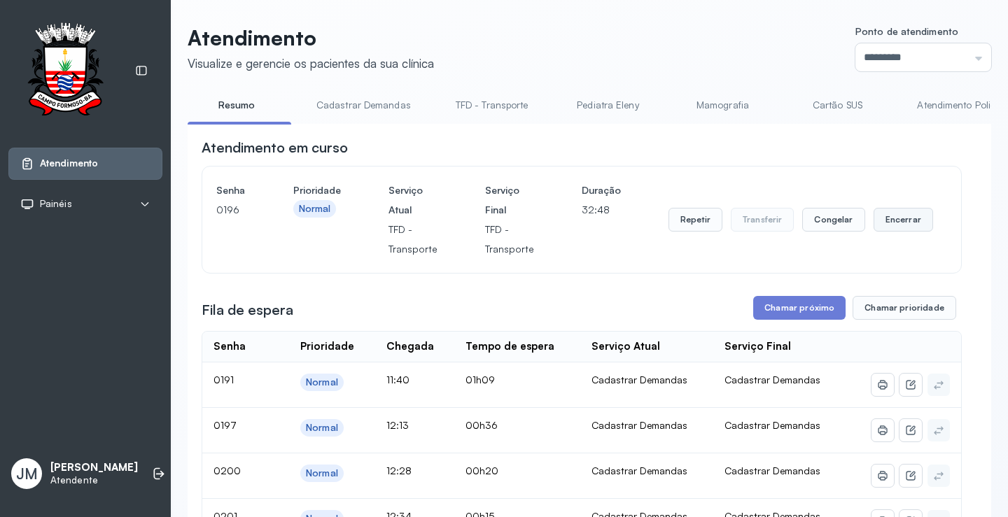
click at [886, 216] on button "Encerrar" at bounding box center [904, 220] width 60 height 24
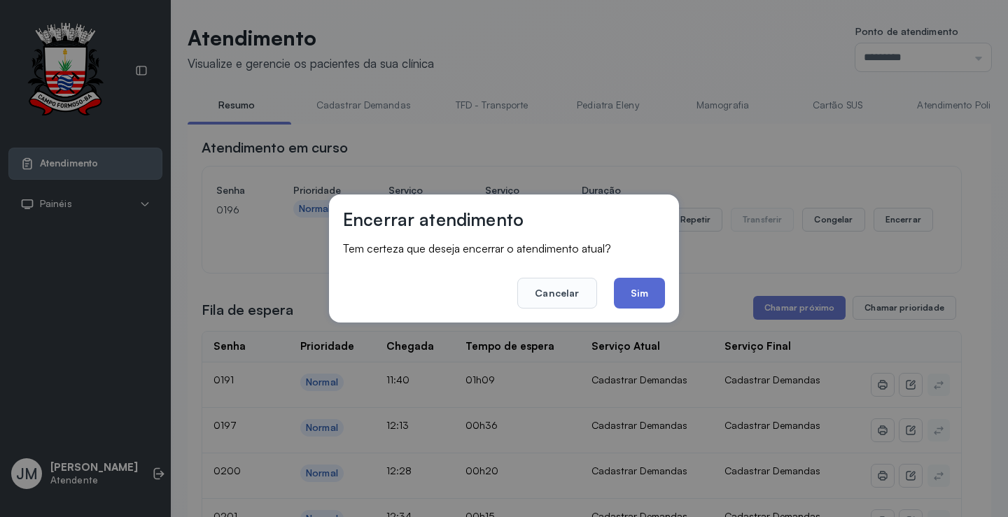
click at [634, 288] on button "Sim" at bounding box center [639, 293] width 51 height 31
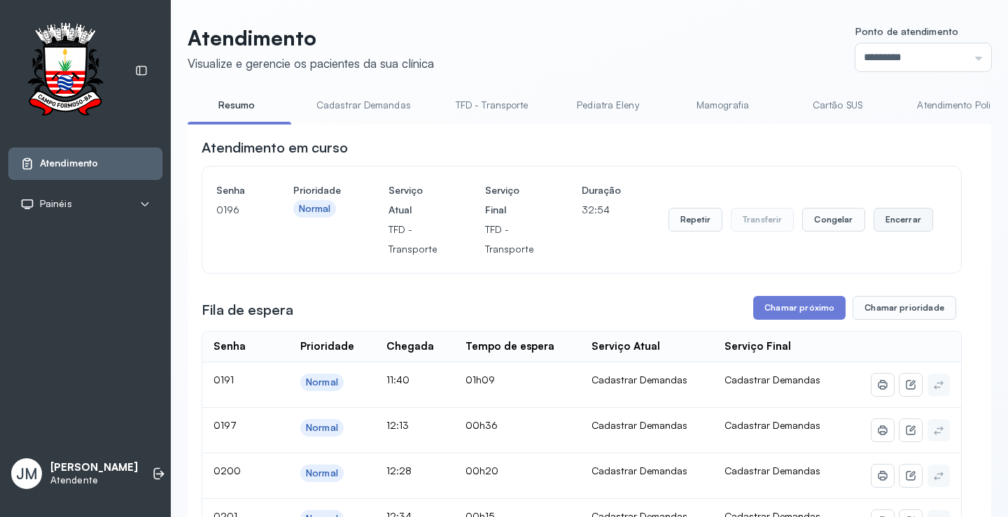
click at [893, 220] on button "Encerrar" at bounding box center [904, 220] width 60 height 24
click at [885, 223] on button "Encerrar" at bounding box center [904, 220] width 60 height 24
click at [820, 309] on button "Chamar próximo" at bounding box center [799, 308] width 92 height 24
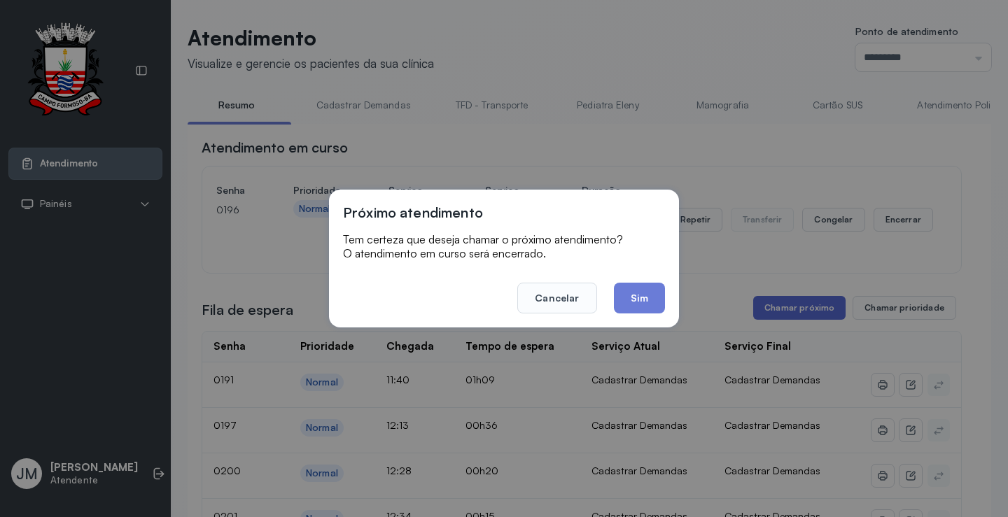
click at [820, 309] on div "Próximo atendimento Tem certeza que deseja chamar o próximo atendimento? O aten…" at bounding box center [504, 258] width 1008 height 517
click at [820, 309] on button "Chamar próximo" at bounding box center [799, 308] width 92 height 24
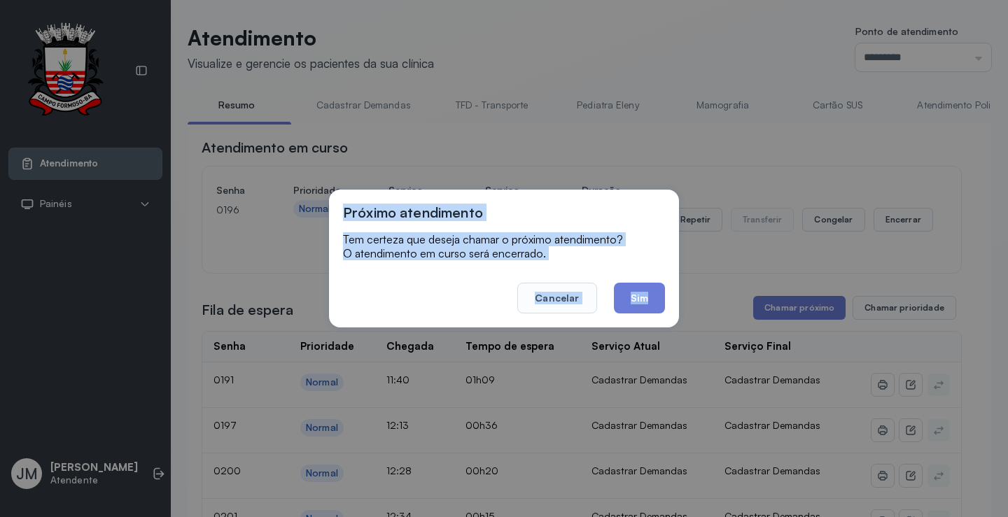
click at [414, 296] on footer "Cancelar Sim" at bounding box center [504, 288] width 322 height 50
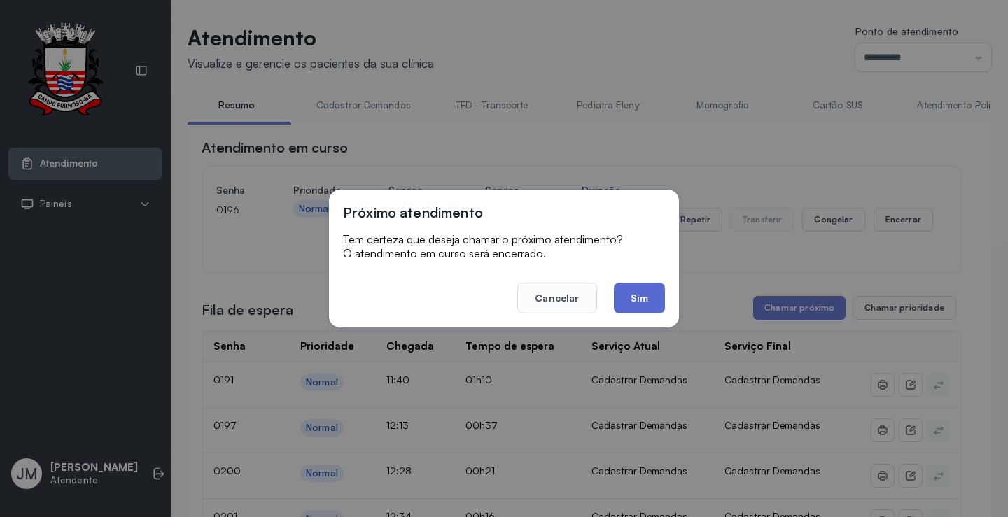
click at [634, 298] on button "Sim" at bounding box center [639, 298] width 51 height 31
